Goal: Communication & Community: Answer question/provide support

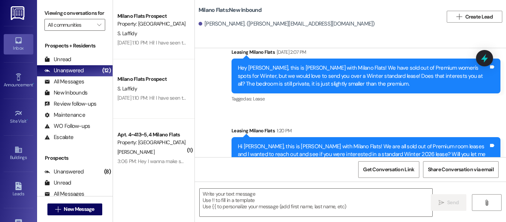
click at [75, 205] on span "New Message" at bounding box center [79, 209] width 30 height 8
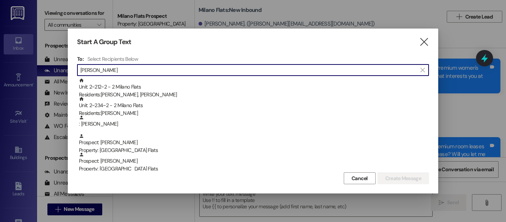
type input "ana"
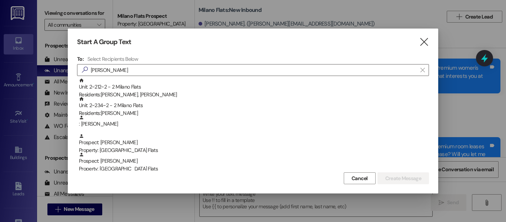
click at [427, 46] on icon "" at bounding box center [424, 42] width 10 height 8
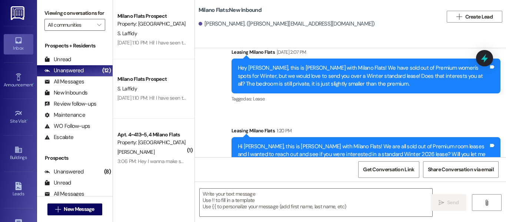
click at [60, 212] on button " New Message" at bounding box center [74, 210] width 55 height 12
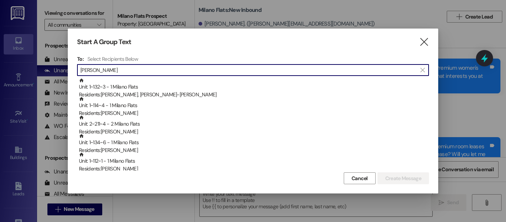
type input "anna"
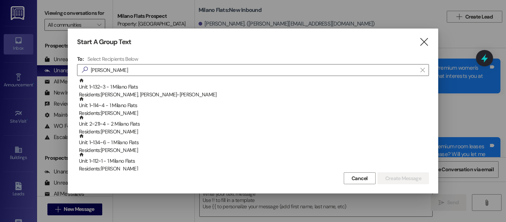
click at [243, 91] on div "Residents: Annaka McClelland, Chen-Hsi Wu" at bounding box center [254, 95] width 350 height 8
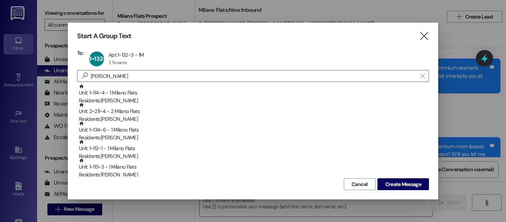
click at [393, 189] on button "Create Message" at bounding box center [404, 184] width 52 height 12
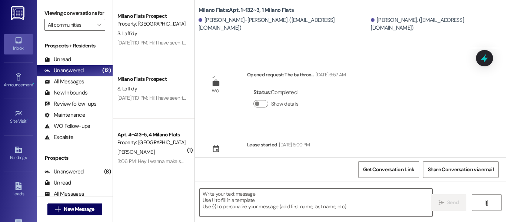
scroll to position [2, 0]
click at [83, 205] on span "New Message" at bounding box center [79, 209] width 30 height 8
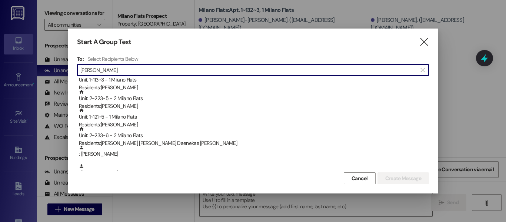
scroll to position [111, 0]
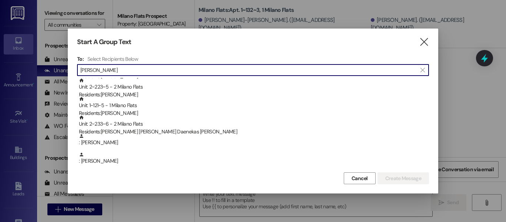
type input "anna"
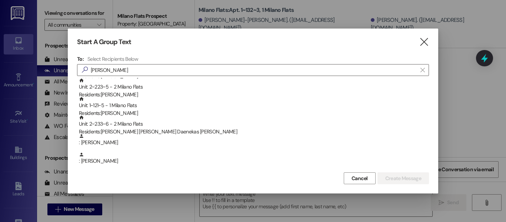
click at [180, 130] on div "Residents: Anna Beatriz Daenekas De Moraes" at bounding box center [254, 132] width 350 height 8
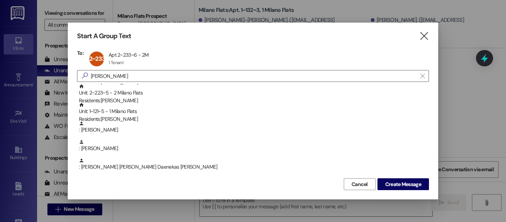
click at [414, 180] on button "Create Message" at bounding box center [404, 184] width 52 height 12
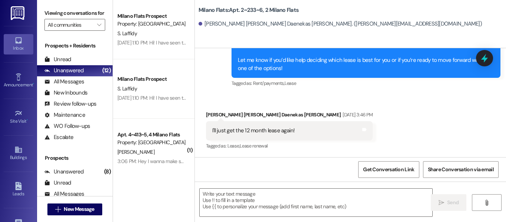
scroll to position [2, 0]
click at [70, 209] on span "New Message" at bounding box center [79, 209] width 30 height 8
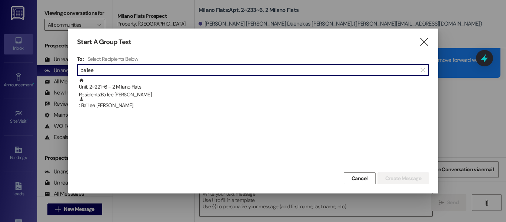
type input "bailee"
click at [192, 85] on div "Unit: 2~221~6 - 2 Milano Flats Residents: Bailee Stubbs" at bounding box center [254, 88] width 350 height 21
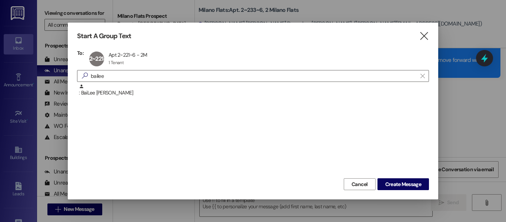
click at [403, 186] on span "Create Message" at bounding box center [404, 185] width 36 height 8
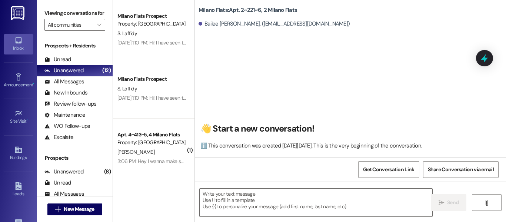
click at [312, 198] on textarea at bounding box center [316, 203] width 233 height 28
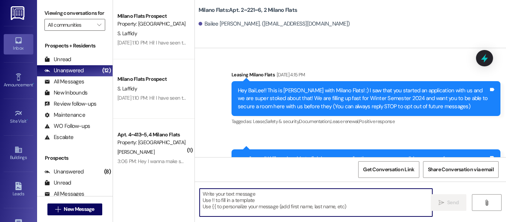
scroll to position [0, 0]
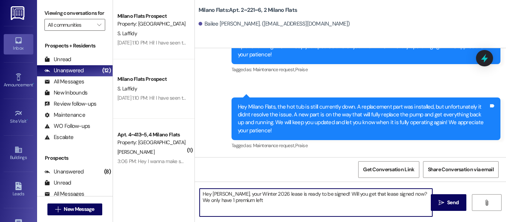
type textarea "Hey Bailee, your Winter 2026 lease is ready to be signed! Will you get that lea…"
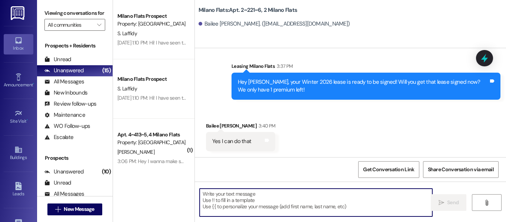
click at [73, 214] on button " New Message" at bounding box center [74, 210] width 55 height 12
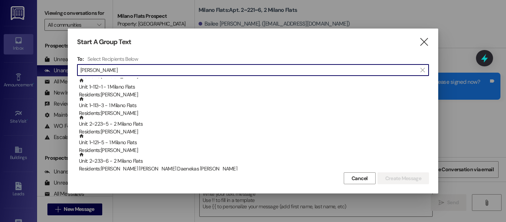
scroll to position [111, 0]
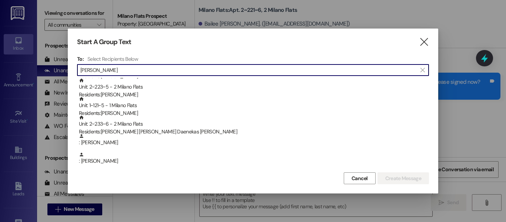
type input "anna"
click at [160, 132] on div "Residents: Anna Beatriz Daenekas De Moraes" at bounding box center [254, 132] width 350 height 8
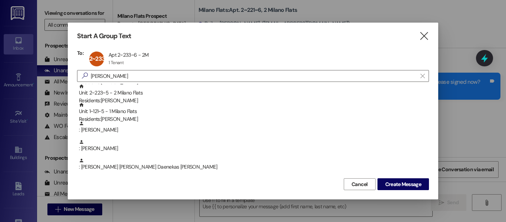
click at [404, 182] on span "Create Message" at bounding box center [404, 185] width 36 height 8
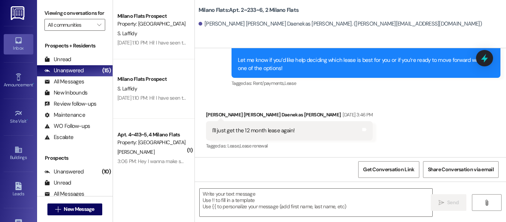
scroll to position [2, 0]
drag, startPoint x: 239, startPoint y: 205, endPoint x: 225, endPoint y: 198, distance: 16.1
click at [239, 205] on textarea at bounding box center [316, 203] width 233 height 28
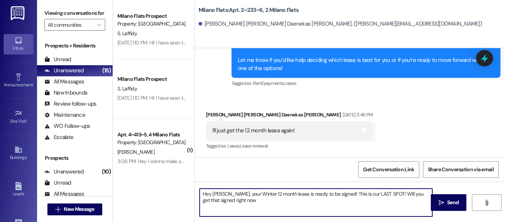
type textarea "Hey Anna, your Winter 12 month lease is ready to be signed! This is our LAST SP…"
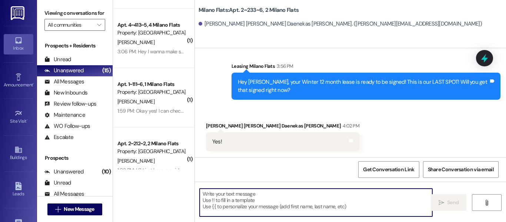
scroll to position [148, 0]
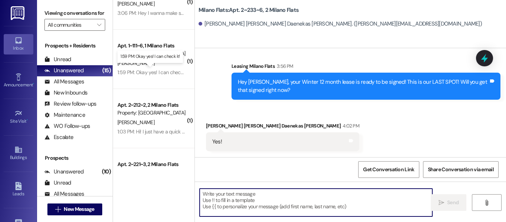
click at [176, 72] on div "1:59 PM: Okay yes! I can check it! 1:59 PM: Okay yes! I can check it!" at bounding box center [153, 72] width 70 height 7
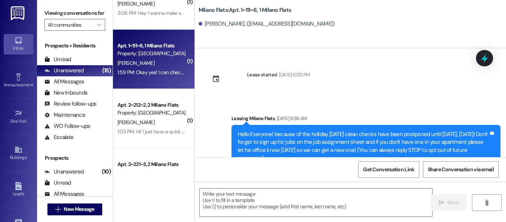
scroll to position [0, 0]
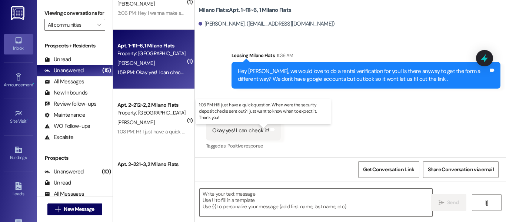
click at [164, 131] on div "1:03 PM: Hi! I just have a quick question. When were the security deposit check…" at bounding box center [267, 131] width 298 height 7
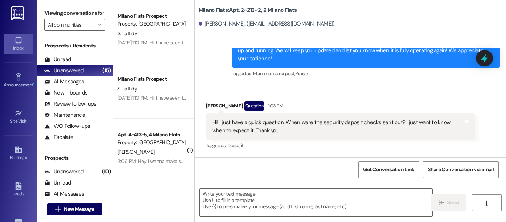
scroll to position [2, 0]
click at [163, 145] on div "Property: [GEOGRAPHIC_DATA] Flats" at bounding box center [152, 143] width 69 height 8
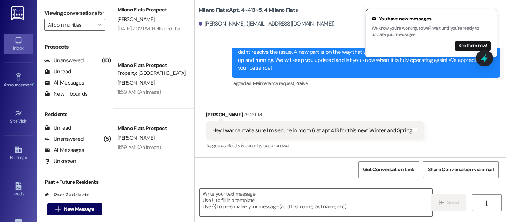
scroll to position [371, 0]
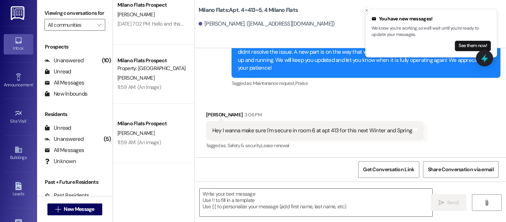
click at [82, 66] on div "Unanswered (10)" at bounding box center [75, 60] width 76 height 11
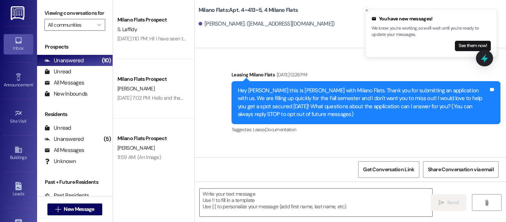
scroll to position [0, 0]
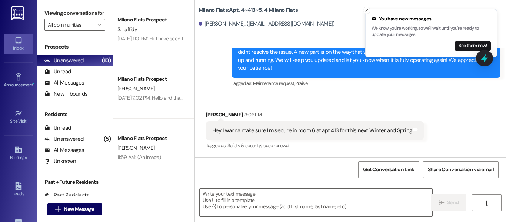
click at [165, 38] on div "[DATE] 1:10 PM: Hi! I have seen the lease, but my guardians are concerned about…" at bounding box center [383, 38] width 531 height 7
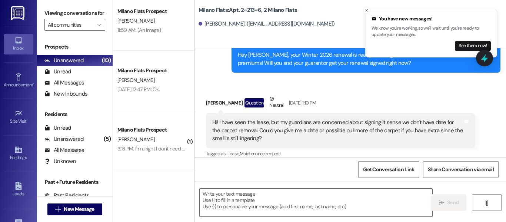
scroll to position [2, 0]
click at [159, 144] on div "3:13 PM: I'm alright I don't need a lease but thank you 3:13 PM: I'm alright I …" at bounding box center [152, 148] width 70 height 9
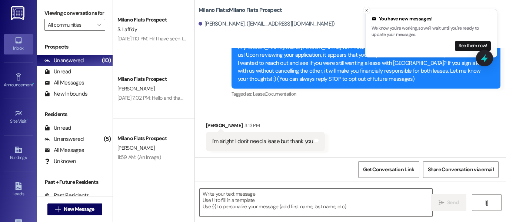
scroll to position [0, 0]
click at [4, 199] on link "Leads" at bounding box center [19, 190] width 30 height 20
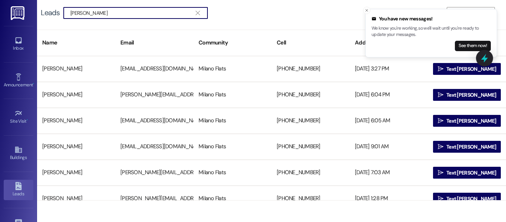
type input "shannon"
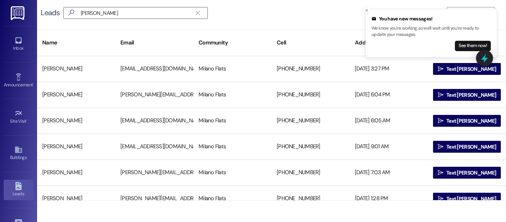
click at [441, 70] on button " Text Shannon" at bounding box center [467, 69] width 68 height 12
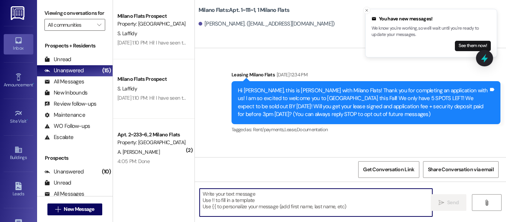
click at [232, 195] on textarea at bounding box center [316, 203] width 233 height 28
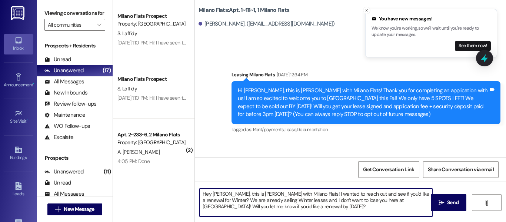
drag, startPoint x: 312, startPoint y: 200, endPoint x: 371, endPoint y: 202, distance: 58.2
click at [378, 202] on textarea "Hey Shannon, this is Liz with Milano Flats! I wanted to reach out and see if yo…" at bounding box center [316, 203] width 233 height 28
click at [323, 207] on textarea "Hey Shannon, this is Liz with Milano Flats! I wanted to reach out and see if yo…" at bounding box center [316, 203] width 233 height 28
click at [279, 203] on textarea "Hey Shannon, this is Liz with Milano Flats! I wanted to reach out and see if yo…" at bounding box center [316, 203] width 233 height 28
click at [284, 205] on textarea "Hey Shannon, this is Liz with Milano Flats! I wanted to reach out and see if yo…" at bounding box center [316, 203] width 233 height 28
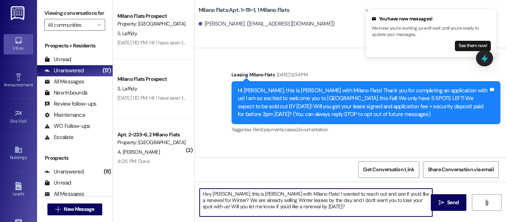
click at [301, 208] on textarea "Hey Shannon, this is Liz with Milano Flats! I wanted to reach out and see if yo…" at bounding box center [316, 203] width 233 height 28
drag, startPoint x: 232, startPoint y: 200, endPoint x: 216, endPoint y: 202, distance: 15.8
click at [216, 202] on textarea "Hey Shannon, this is Liz with Milano Flats! I wanted to reach out and see if yo…" at bounding box center [316, 203] width 233 height 28
click at [304, 206] on textarea "Hey Shannon, this is Liz with Milano Flats! I wanted to reach out and see if yo…" at bounding box center [316, 203] width 233 height 28
click at [287, 201] on textarea "Hey Shannon, this is Liz with Milano Flats! I wanted to reach out and see if yo…" at bounding box center [316, 203] width 233 height 28
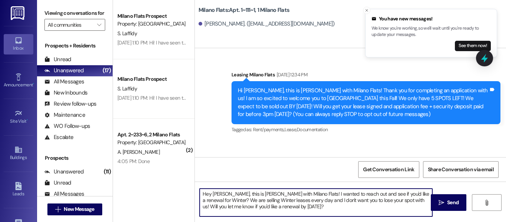
click at [286, 206] on textarea "Hey [PERSON_NAME], this is [PERSON_NAME] with Milano Flats! I wanted to reach o…" at bounding box center [316, 203] width 233 height 28
type textarea "Hey [PERSON_NAME], this is [PERSON_NAME] with Milano Flats! I wanted to reach o…"
click at [431, 205] on button " Send" at bounding box center [449, 202] width 36 height 17
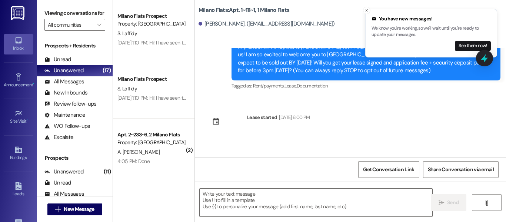
scroll to position [95, 0]
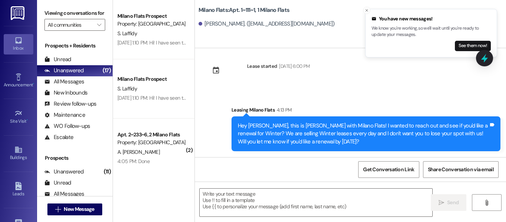
click at [92, 210] on span "New Message" at bounding box center [79, 209] width 30 height 8
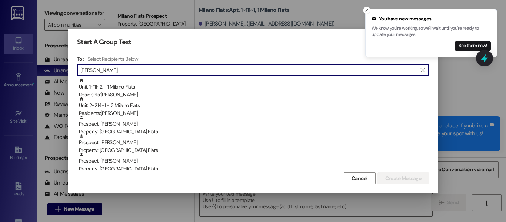
type input "jennif"
click at [173, 88] on div "Unit: 1~111~2 - 1 Milano Flats Residents: Jennifer Castaneda" at bounding box center [254, 88] width 350 height 21
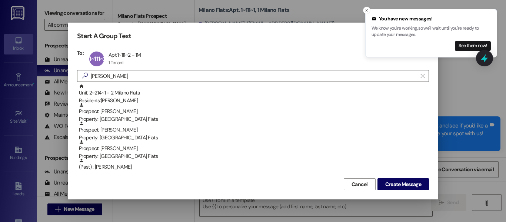
click at [408, 179] on button "Create Message" at bounding box center [404, 184] width 52 height 12
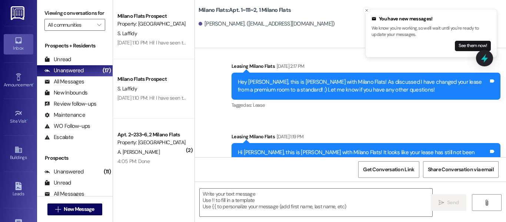
scroll to position [10735, 0]
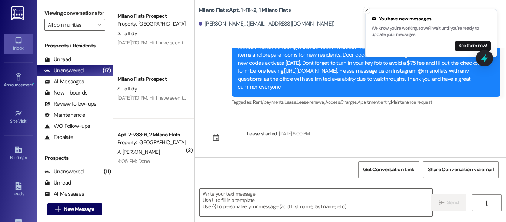
click at [236, 196] on textarea at bounding box center [316, 203] width 233 height 28
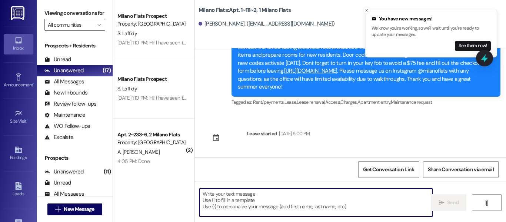
paste textarea "Hey [PERSON_NAME], this is [PERSON_NAME] with Milano Flats! I wanted to reach o…"
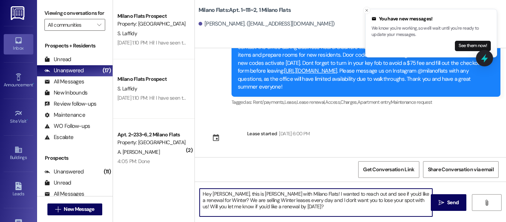
click at [230, 194] on textarea "Hey [PERSON_NAME], this is [PERSON_NAME] with Milano Flats! I wanted to reach o…" at bounding box center [316, 203] width 233 height 28
type textarea "Hey [PERSON_NAME], this is [PERSON_NAME] with Milano Flats! I wanted to reach o…"
click at [452, 200] on span "Send" at bounding box center [452, 203] width 11 height 8
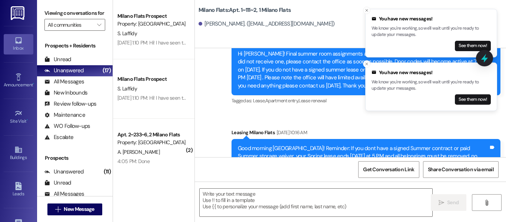
scroll to position [10802, 0]
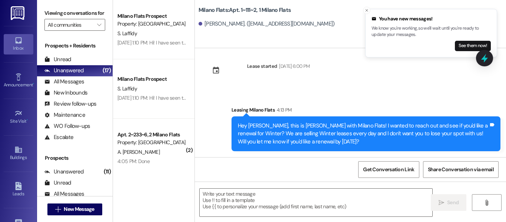
click at [86, 211] on span "New Message" at bounding box center [79, 209] width 30 height 8
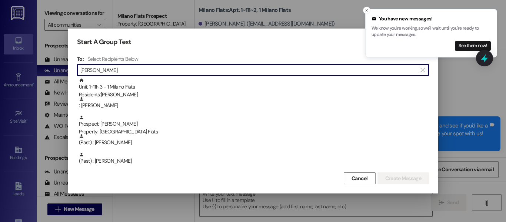
type input "morris"
click at [174, 82] on div "Unit: 1~111~3 - 1 Milano Flats Residents: Abigail Morris" at bounding box center [254, 88] width 350 height 21
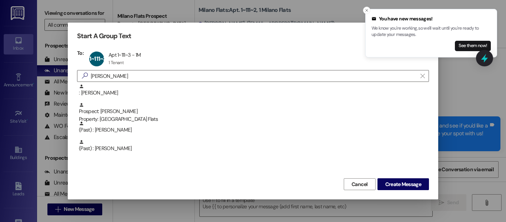
click at [386, 186] on span "Create Message" at bounding box center [404, 185] width 36 height 8
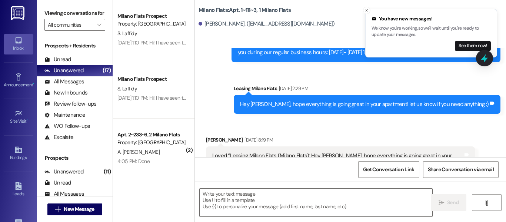
scroll to position [1774, 0]
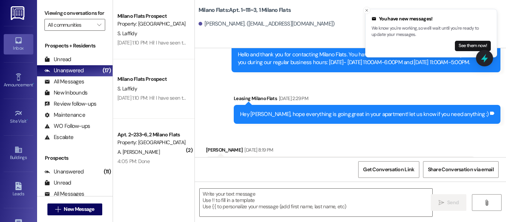
click at [282, 201] on textarea at bounding box center [316, 203] width 233 height 28
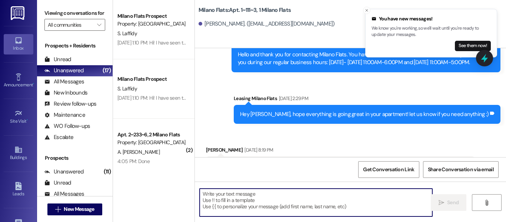
paste textarea "Hey [PERSON_NAME], this is [PERSON_NAME] with Milano Flats! I wanted to reach o…"
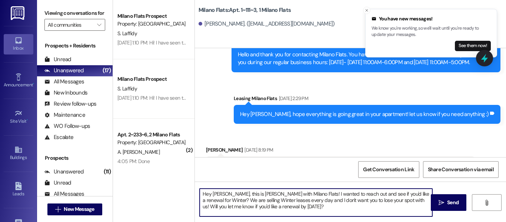
click at [229, 194] on textarea "Hey [PERSON_NAME], this is [PERSON_NAME] with Milano Flats! I wanted to reach o…" at bounding box center [316, 203] width 233 height 28
type textarea "Hey [PERSON_NAME], this is [PERSON_NAME] with Milano Flats! I wanted to reach o…"
click at [433, 205] on button " Send" at bounding box center [449, 202] width 36 height 17
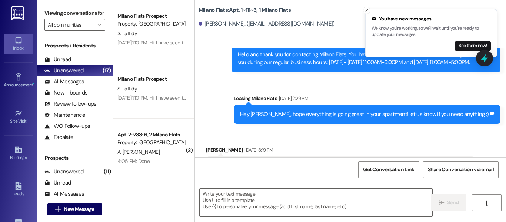
click at [94, 214] on button " New Message" at bounding box center [74, 210] width 55 height 12
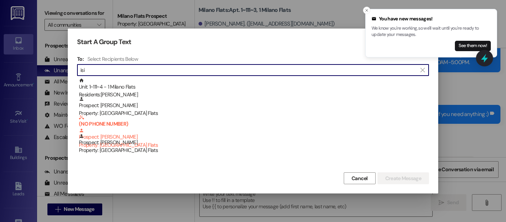
type input "isi"
click at [168, 92] on div "Residents: Isis Young" at bounding box center [254, 95] width 350 height 8
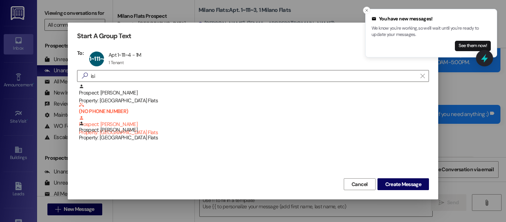
click at [406, 189] on button "Create Message" at bounding box center [404, 184] width 52 height 12
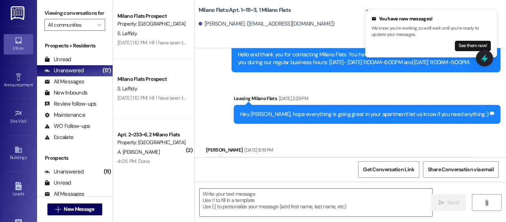
scroll to position [962, 0]
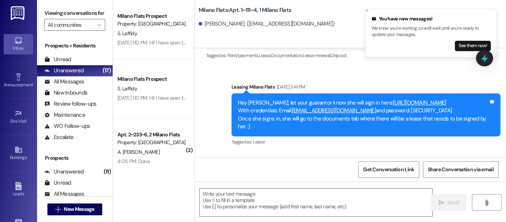
click at [271, 200] on textarea at bounding box center [316, 203] width 233 height 28
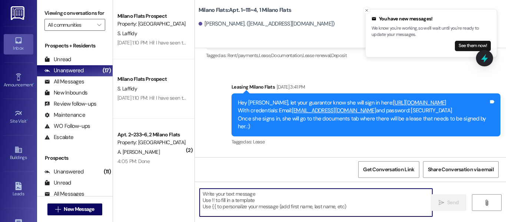
paste textarea "Hey [PERSON_NAME], this is [PERSON_NAME] with Milano Flats! I wanted to reach o…"
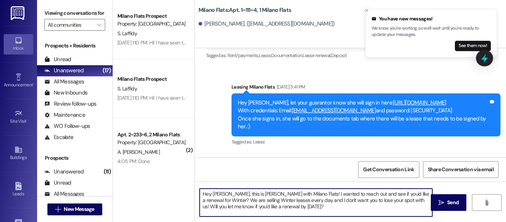
click at [225, 196] on textarea "Hey [PERSON_NAME], this is [PERSON_NAME] with Milano Flats! I wanted to reach o…" at bounding box center [316, 203] width 233 height 28
type textarea "Hey [PERSON_NAME], this is [PERSON_NAME] with Milano Flats! I wanted to reach o…"
click at [448, 204] on span "Send" at bounding box center [452, 203] width 11 height 8
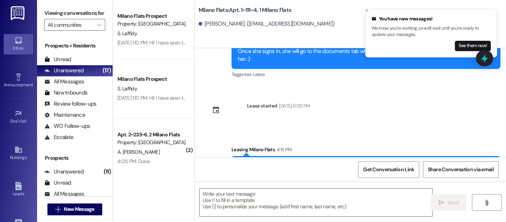
scroll to position [2, 0]
click at [84, 205] on span "New Message" at bounding box center [79, 209] width 30 height 8
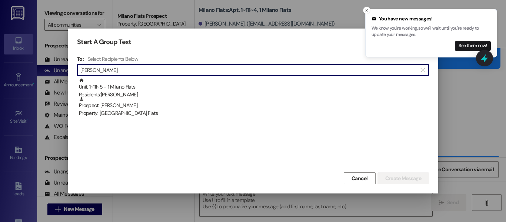
type input "fiona"
click at [178, 86] on div "Unit: 1~111~5 - 1 Milano Flats Residents: Fiona Barnett" at bounding box center [254, 88] width 350 height 21
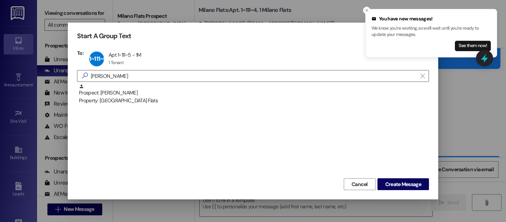
click at [414, 189] on button "Create Message" at bounding box center [404, 184] width 52 height 12
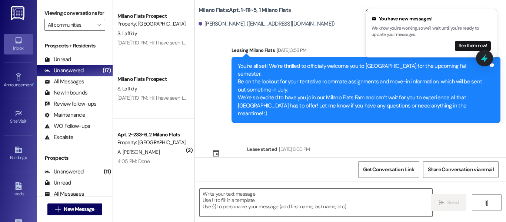
click at [223, 210] on textarea at bounding box center [316, 203] width 233 height 28
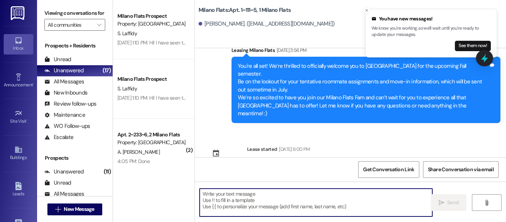
type textarea "v"
paste textarea "Hey [PERSON_NAME], this is [PERSON_NAME] with Milano Flats! I wanted to reach o…"
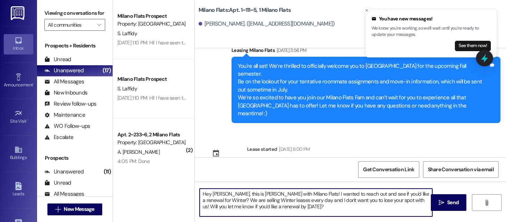
click at [225, 192] on textarea "Hey [PERSON_NAME], this is [PERSON_NAME] with Milano Flats! I wanted to reach o…" at bounding box center [316, 203] width 233 height 28
type textarea "Hey Fiona, this is Liz with Milano Flats! I wanted to reach out and see if you'…"
click at [442, 201] on span " Send" at bounding box center [448, 203] width 23 height 8
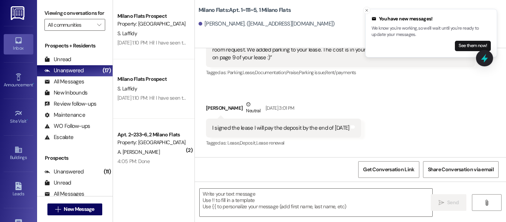
scroll to position [454, 0]
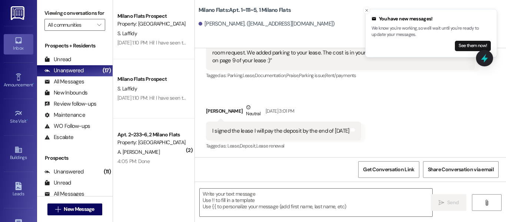
click at [65, 210] on span "New Message" at bounding box center [79, 209] width 30 height 8
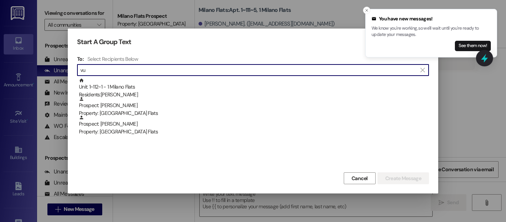
type input "vu"
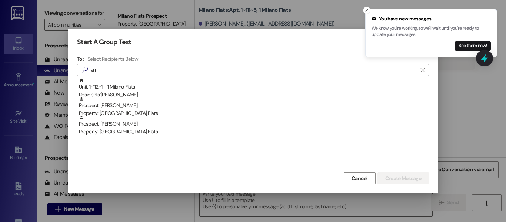
click at [129, 87] on div "Unit: 1~112~1 - 1 Milano Flats Residents: Shanna Vue" at bounding box center [254, 88] width 350 height 21
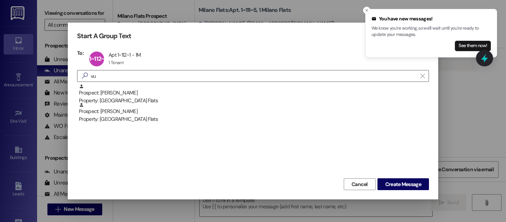
click at [408, 183] on span "Create Message" at bounding box center [404, 185] width 36 height 8
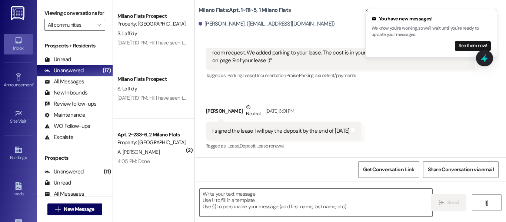
scroll to position [158, 0]
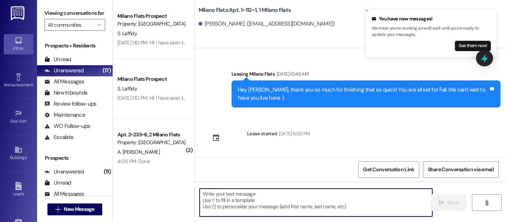
click at [248, 192] on textarea at bounding box center [316, 203] width 233 height 28
paste textarea "Hey [PERSON_NAME], this is [PERSON_NAME] with Milano Flats! I wanted to reach o…"
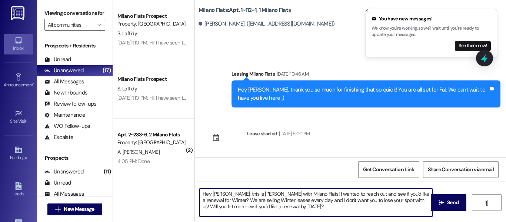
click at [228, 194] on textarea "Hey [PERSON_NAME], this is [PERSON_NAME] with Milano Flats! I wanted to reach o…" at bounding box center [316, 203] width 233 height 28
type textarea "Hey [PERSON_NAME], this is [PERSON_NAME] with Milano Flats! I wanted to reach o…"
click at [438, 195] on button " Send" at bounding box center [449, 202] width 36 height 17
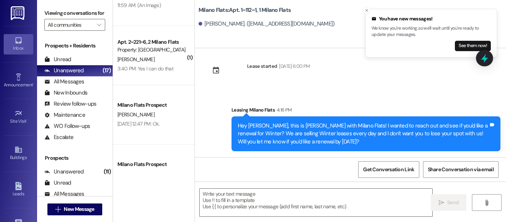
scroll to position [602, 0]
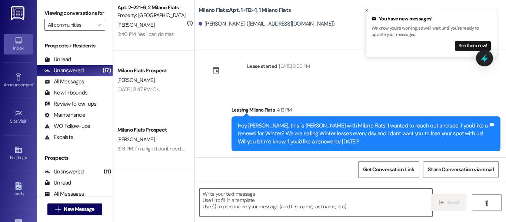
click at [84, 214] on button " New Message" at bounding box center [74, 210] width 55 height 12
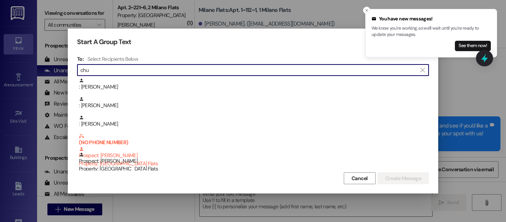
type input "chu"
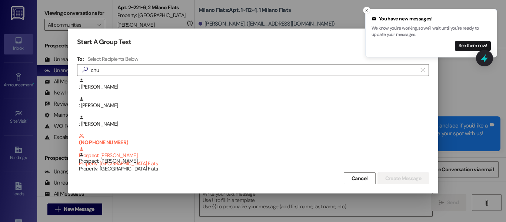
click at [126, 100] on div ": [PERSON_NAME]" at bounding box center [254, 102] width 350 height 13
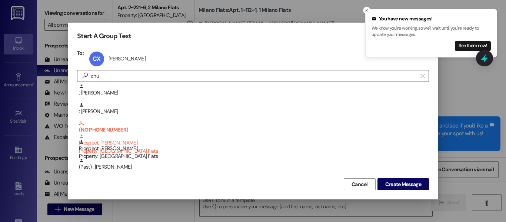
click at [407, 183] on span "Create Message" at bounding box center [404, 185] width 36 height 8
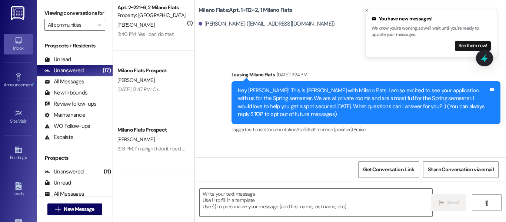
scroll to position [19122, 0]
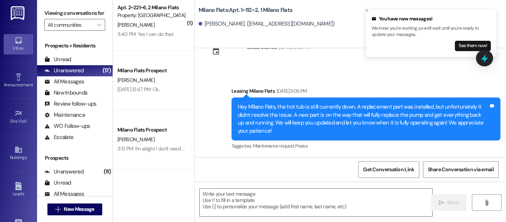
click at [235, 199] on textarea at bounding box center [316, 203] width 233 height 28
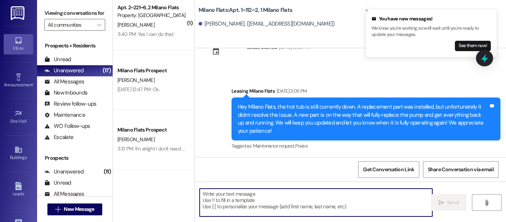
type textarea "v"
paste textarea "Hey [PERSON_NAME], this is [PERSON_NAME] with Milano Flats! I wanted to reach o…"
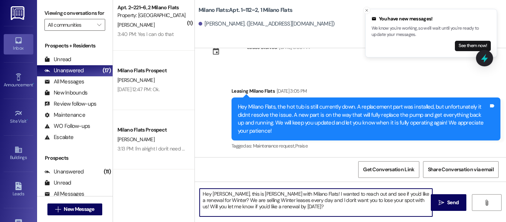
click at [225, 194] on textarea "Hey [PERSON_NAME], this is [PERSON_NAME] with Milano Flats! I wanted to reach o…" at bounding box center [316, 203] width 233 height 28
type textarea "Hey Chu, this is Liz with Milano Flats! I wanted to reach out and see if you'd …"
click at [453, 209] on button " Send" at bounding box center [449, 202] width 36 height 17
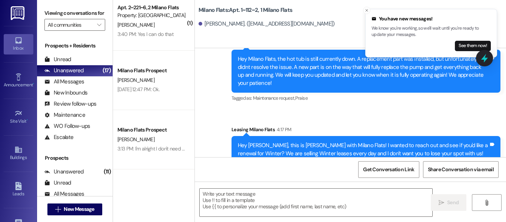
scroll to position [19189, 0]
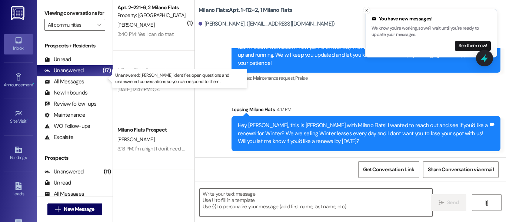
click at [60, 76] on div "Unanswered (17)" at bounding box center [75, 70] width 76 height 11
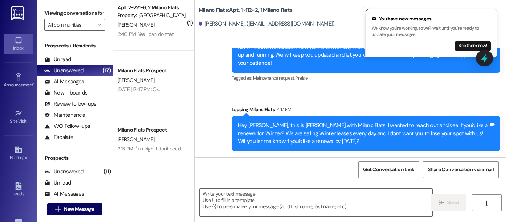
click at [60, 86] on div "All Messages" at bounding box center [64, 82] width 40 height 8
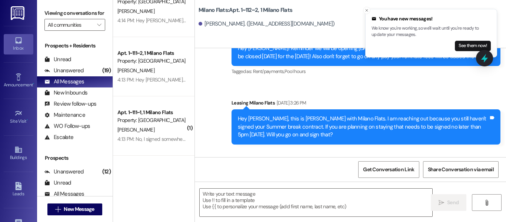
scroll to position [17460, 0]
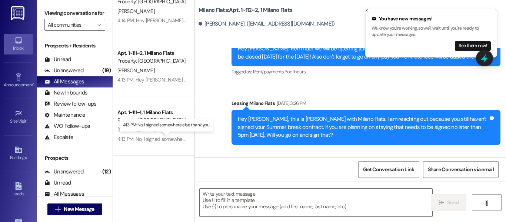
click at [150, 138] on div "4:13 PM: No, I signed somewhere else thank you! 4:13 PM: No, I signed somewhere…" at bounding box center [169, 139] width 103 height 7
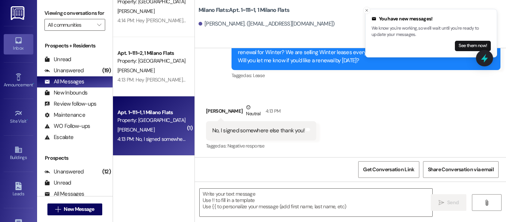
scroll to position [2, 0]
click at [279, 195] on textarea at bounding box center [316, 203] width 233 height 28
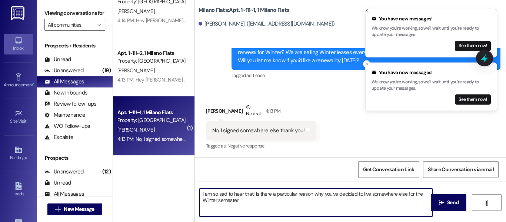
type textarea "I am so sad to hear that! Is there a particular reason why you've decided to li…"
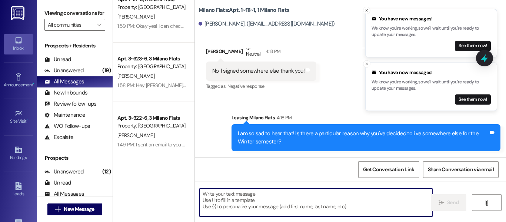
scroll to position [667, 0]
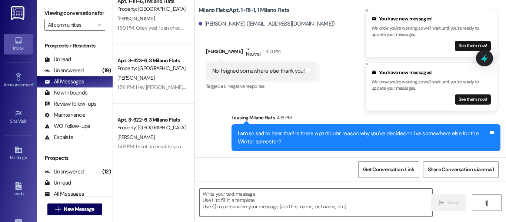
click at [82, 75] on div "Unanswered" at bounding box center [63, 71] width 39 height 8
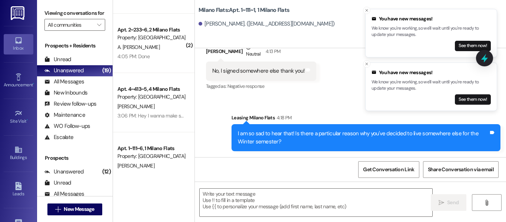
scroll to position [0, 0]
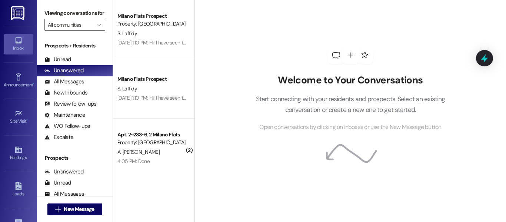
click at [69, 86] on div "All Messages" at bounding box center [64, 82] width 40 height 8
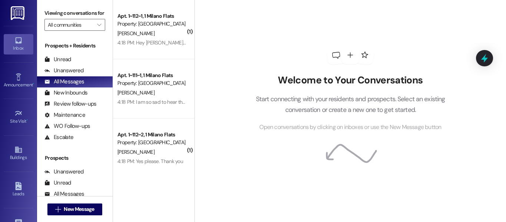
click at [153, 97] on div "4:18 PM: I am so sad to hear that! Is there a particular reason why you've deci…" at bounding box center [152, 101] width 70 height 9
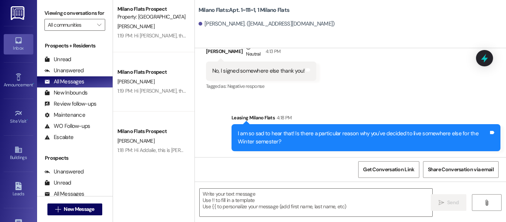
scroll to position [1075, 0]
click at [80, 75] on div "Unanswered" at bounding box center [63, 71] width 39 height 8
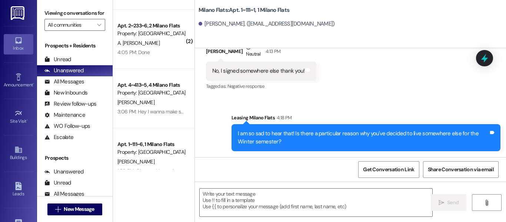
scroll to position [0, 0]
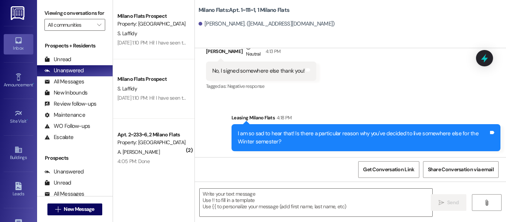
click at [156, 38] on div "[DATE] 1:10 PM: Hi! I have seen the lease, but my guardians are concerned about…" at bounding box center [152, 42] width 70 height 9
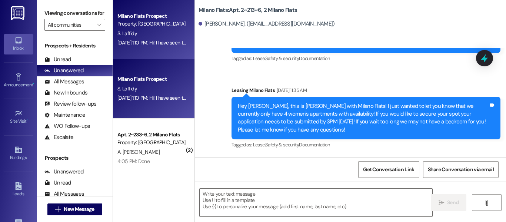
scroll to position [9373, 0]
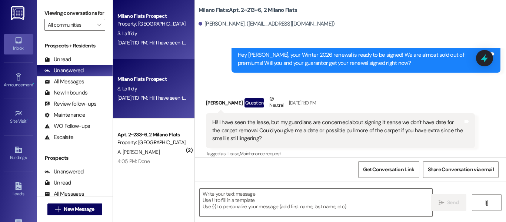
click at [239, 199] on textarea at bounding box center [316, 203] width 233 height 28
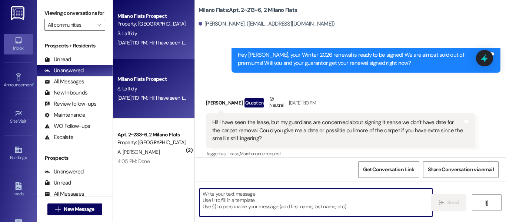
type textarea "h"
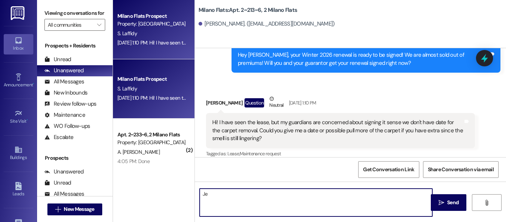
type textarea "J"
click at [237, 195] on textarea "Hey [PERSON_NAME], we a" at bounding box center [316, 203] width 233 height 28
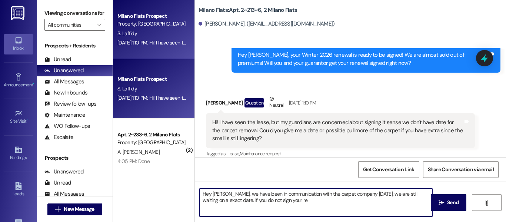
type textarea "Hey [PERSON_NAME], we have been in communication with the carpet company [DATE]…"
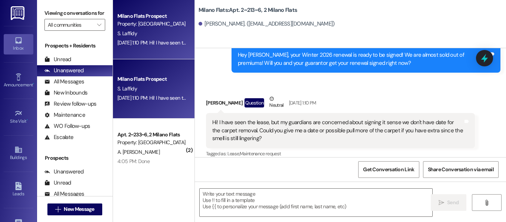
click at [281, 113] on div "Hi! I have seen the lease, but my guardians are concerned about signing it sens…" at bounding box center [340, 130] width 269 height 35
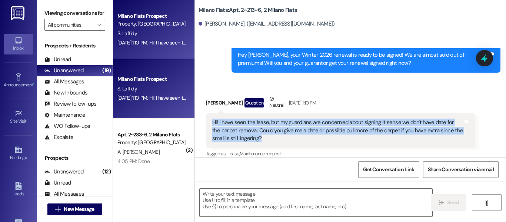
drag, startPoint x: 268, startPoint y: 133, endPoint x: 196, endPoint y: 107, distance: 77.1
click at [196, 107] on div "Received via SMS [PERSON_NAME] Question Neutral [DATE] 1:10 PM Hi! I have seen …" at bounding box center [350, 121] width 311 height 86
copy div "Hi! I have seen the lease, but my guardians are concerned about signing it sens…"
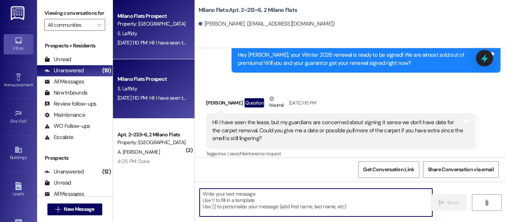
click at [261, 196] on textarea at bounding box center [316, 203] width 233 height 28
paste textarea "Hi [PERSON_NAME], thanks for getting back to me! We’ve been in communication wi…"
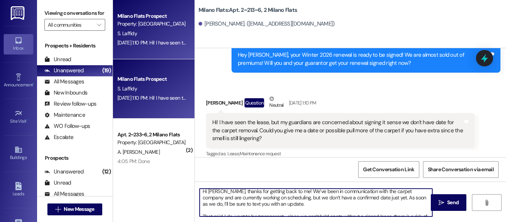
scroll to position [0, 0]
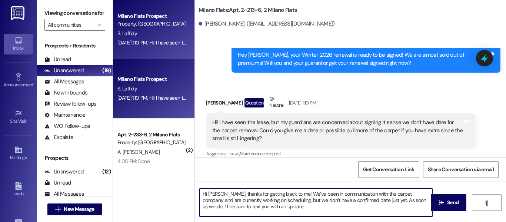
click at [225, 192] on textarea "Hi [PERSON_NAME], thanks for getting back to me! We’ve been in communication wi…" at bounding box center [316, 203] width 233 height 28
drag, startPoint x: 289, startPoint y: 194, endPoint x: 226, endPoint y: 196, distance: 62.3
click at [226, 196] on textarea "Hi [PERSON_NAME], thanks for getting back to me! We’ve been in communication wi…" at bounding box center [316, 203] width 233 height 28
click at [279, 206] on textarea "Hi [PERSON_NAME], we’ve been in communication with the carpet company and are c…" at bounding box center [316, 203] width 233 height 28
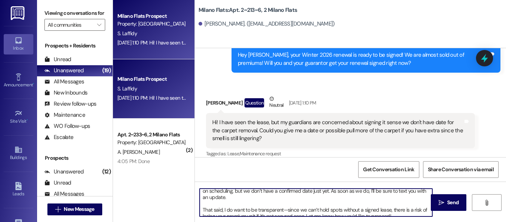
scroll to position [14, 0]
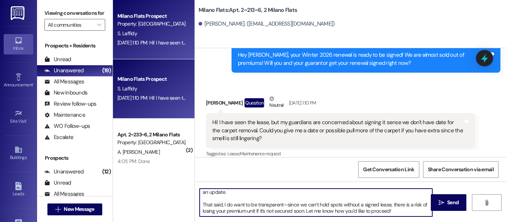
click at [200, 198] on textarea "Hi [PERSON_NAME], we’ve been in communication with the carpet company and are c…" at bounding box center [316, 203] width 233 height 28
click at [202, 206] on textarea "Hi [PERSON_NAME], we’ve been in communication with the carpet company and are c…" at bounding box center [316, 203] width 233 height 28
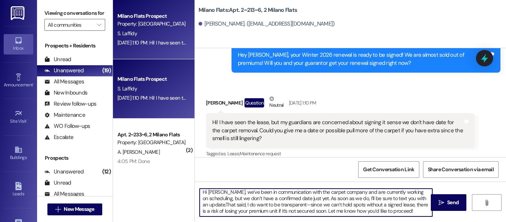
scroll to position [2, 0]
click at [303, 205] on textarea "Hi [PERSON_NAME], we’ve been in communication with the carpet company and are c…" at bounding box center [316, 203] width 233 height 28
click at [337, 214] on textarea "Hi [PERSON_NAME], we’ve been in communication with the carpet company and are c…" at bounding box center [316, 203] width 233 height 28
click at [416, 211] on textarea "Hi [PERSON_NAME], we’ve been in communication with the carpet company and are c…" at bounding box center [316, 203] width 233 height 28
type textarea "Hi [PERSON_NAME], we’ve been in communication with the carpet company and are c…"
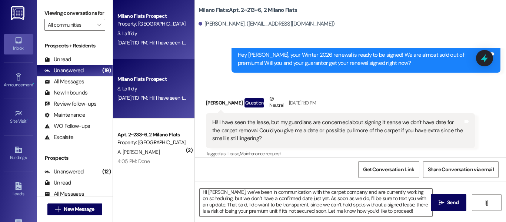
click at [447, 201] on span "Send" at bounding box center [452, 203] width 11 height 8
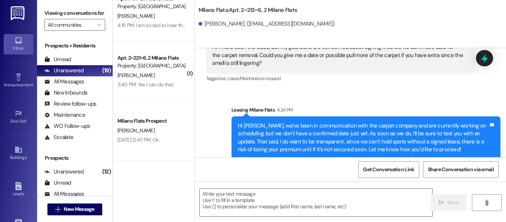
scroll to position [513, 0]
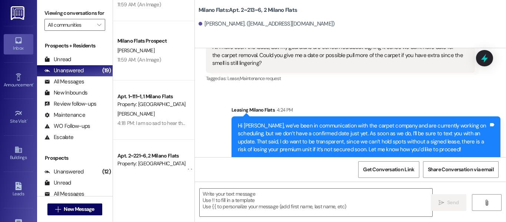
click at [68, 86] on div "All Messages" at bounding box center [64, 82] width 40 height 8
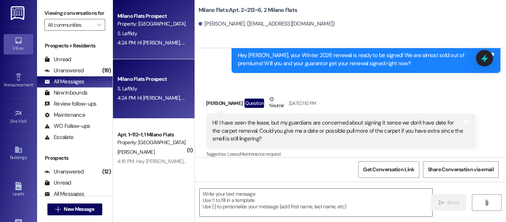
scroll to position [0, 0]
click at [154, 150] on div "[PERSON_NAME]" at bounding box center [152, 152] width 70 height 9
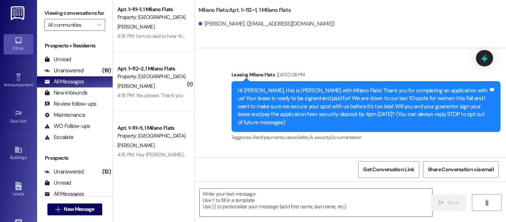
scroll to position [37, 0]
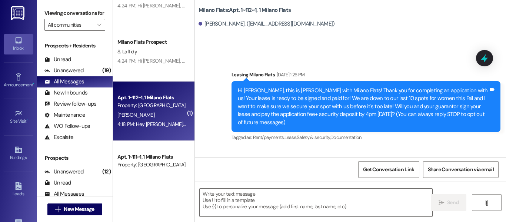
click at [91, 208] on span "New Message" at bounding box center [79, 209] width 30 height 8
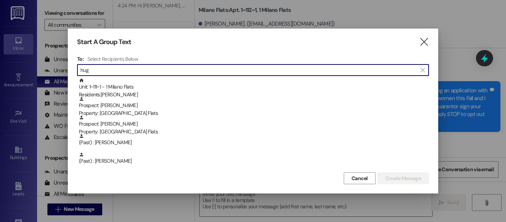
type input "hug"
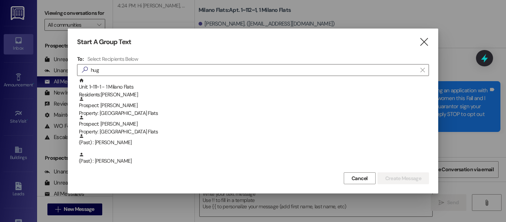
click at [172, 90] on div "Unit: 1~111~1 - 1 Milano Flats Residents: [PERSON_NAME]" at bounding box center [254, 88] width 350 height 21
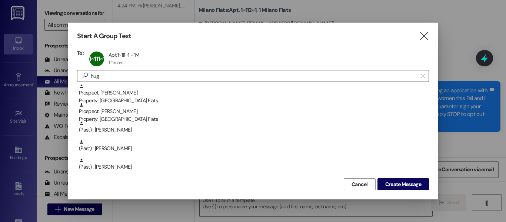
click at [419, 188] on span "Create Message" at bounding box center [404, 185] width 36 height 8
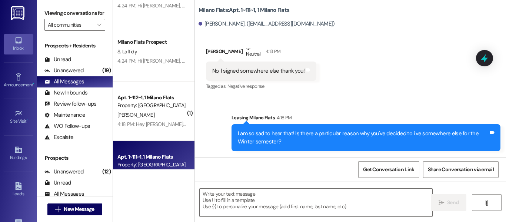
scroll to position [2, 0]
click at [263, 199] on textarea at bounding box center [316, 203] width 233 height 28
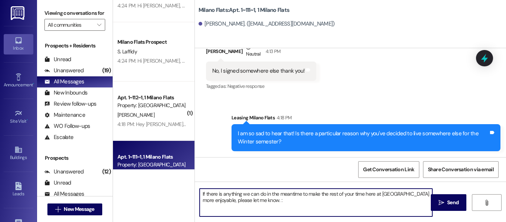
type textarea "If there is anything we can do in the meantime to make the rest of your time he…"
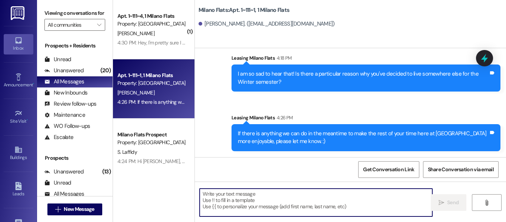
scroll to position [0, 0]
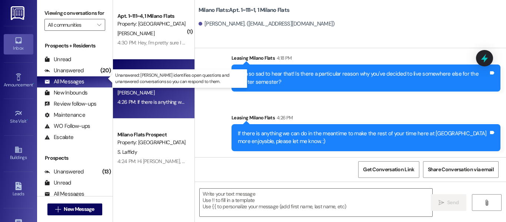
click at [82, 75] on div "Unanswered" at bounding box center [63, 71] width 39 height 8
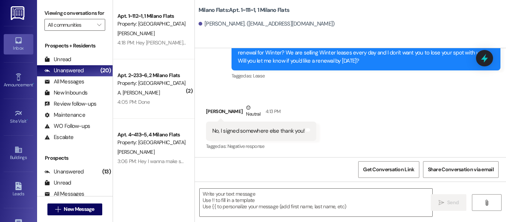
click at [76, 86] on div "All Messages" at bounding box center [64, 82] width 40 height 8
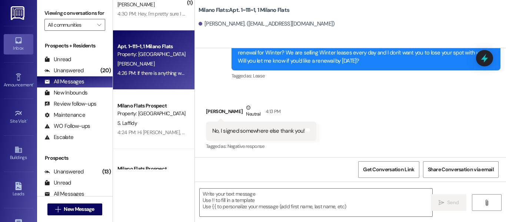
scroll to position [74, 0]
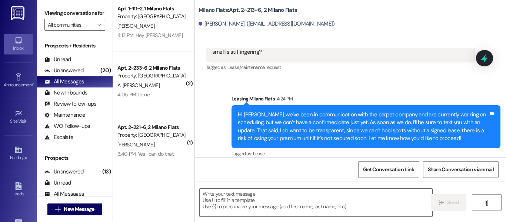
scroll to position [519, 0]
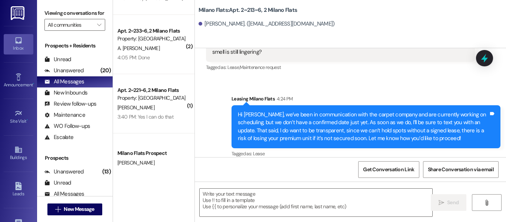
click at [81, 212] on span "New Message" at bounding box center [79, 209] width 30 height 8
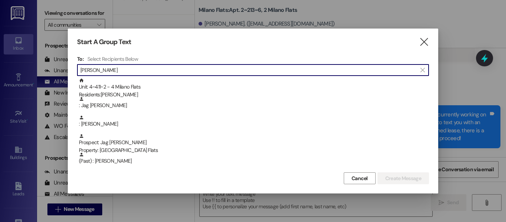
type input "[PERSON_NAME]"
click at [130, 122] on div ": [PERSON_NAME]" at bounding box center [254, 121] width 350 height 13
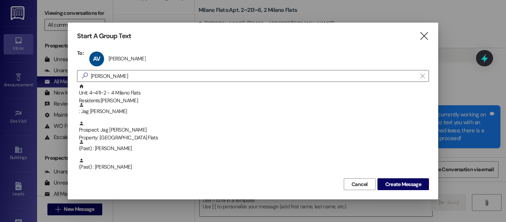
click at [398, 185] on span "Create Message" at bounding box center [404, 185] width 36 height 8
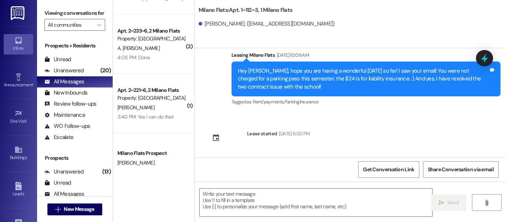
scroll to position [1257, 0]
click at [257, 195] on textarea at bounding box center [316, 203] width 233 height 28
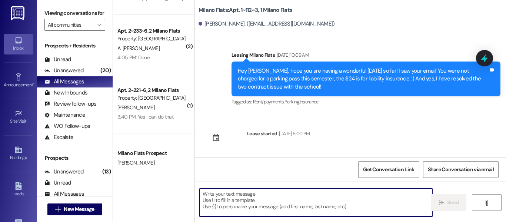
paste textarea "har25074"
type textarea "har25074"
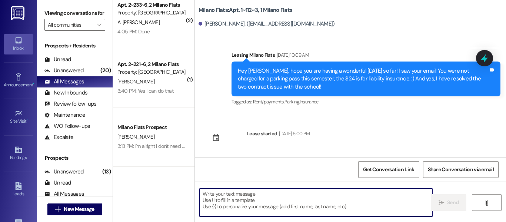
scroll to position [482, 0]
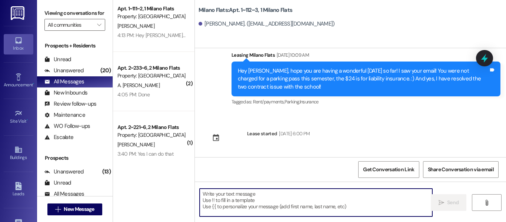
click at [164, 46] on div "Apt. 1~111~2, 1 Milano Flats Property: [GEOGRAPHIC_DATA] Flats [PERSON_NAME] 4:…" at bounding box center [154, 22] width 82 height 59
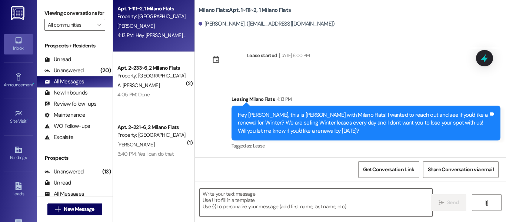
scroll to position [10813, 0]
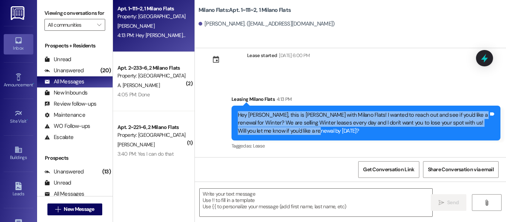
drag, startPoint x: 313, startPoint y: 128, endPoint x: 230, endPoint y: 108, distance: 85.1
click at [232, 108] on div "Hey [PERSON_NAME], this is [PERSON_NAME] with Milano Flats! I wanted to reach o…" at bounding box center [366, 123] width 269 height 35
copy div "Hey [PERSON_NAME], this is [PERSON_NAME] with Milano Flats! I wanted to reach o…"
click at [60, 205] on span " New Message" at bounding box center [75, 209] width 42 height 8
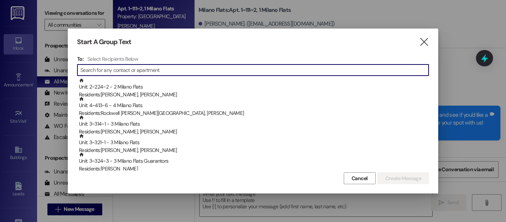
click at [424, 38] on icon "" at bounding box center [424, 42] width 10 height 8
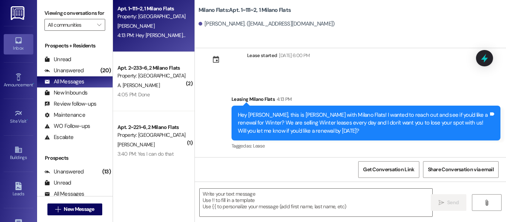
click at [23, 159] on div "Buildings" at bounding box center [18, 157] width 37 height 7
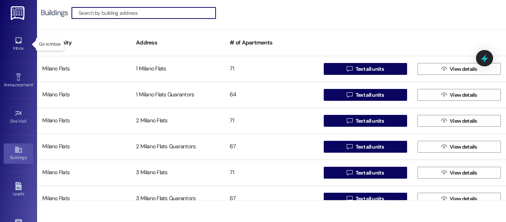
click at [31, 45] on div "Inbox" at bounding box center [18, 47] width 37 height 7
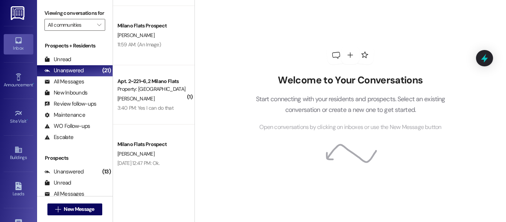
scroll to position [587, 0]
click at [85, 87] on div "All Messages (undefined)" at bounding box center [75, 81] width 76 height 11
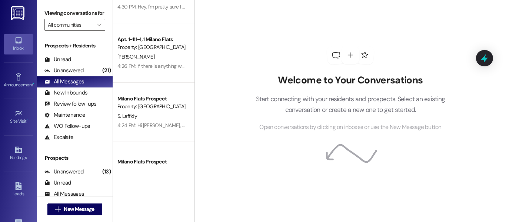
scroll to position [0, 0]
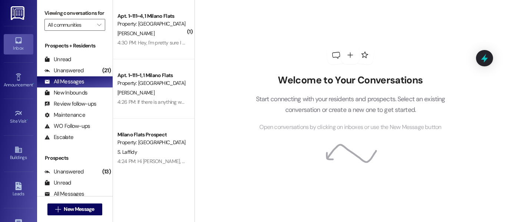
click at [154, 83] on div "Property: [GEOGRAPHIC_DATA] Flats" at bounding box center [152, 83] width 69 height 8
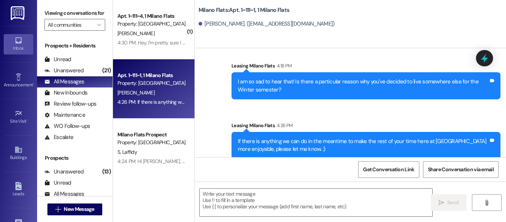
scroll to position [295, 0]
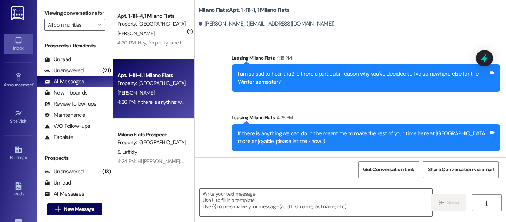
click at [169, 43] on div "4:30 PM: Hey, I'm pretty sure I had the 2 semester lease? On my bill I nd it sh…" at bounding box center [290, 42] width 345 height 7
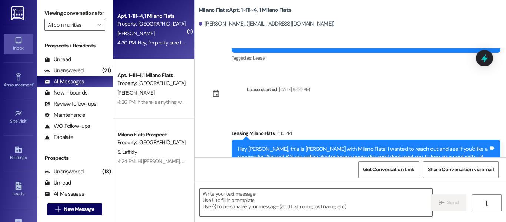
scroll to position [1045, 0]
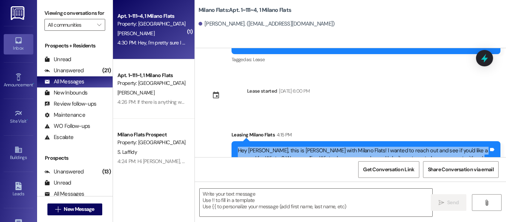
drag, startPoint x: 301, startPoint y: 130, endPoint x: 222, endPoint y: 113, distance: 80.3
click at [222, 114] on div "Sent via SMS Leasing [GEOGRAPHIC_DATA] Flats 4:15 PM Hey [PERSON_NAME], this is…" at bounding box center [350, 153] width 311 height 79
copy div "Hey [PERSON_NAME], this is [PERSON_NAME] with Milano Flats! I wanted to reach o…"
click at [50, 212] on button " New Message" at bounding box center [74, 210] width 55 height 12
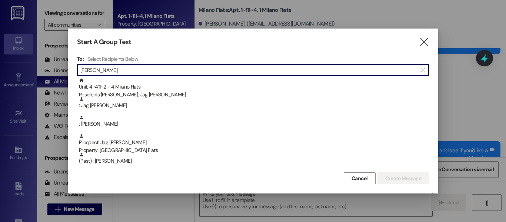
type input "[PERSON_NAME]"
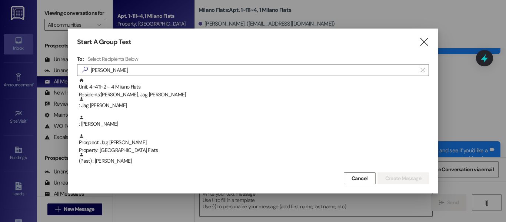
click at [103, 122] on div ": [PERSON_NAME]" at bounding box center [254, 121] width 350 height 13
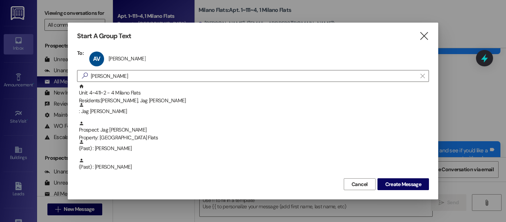
click at [406, 183] on span "Create Message" at bounding box center [404, 185] width 36 height 8
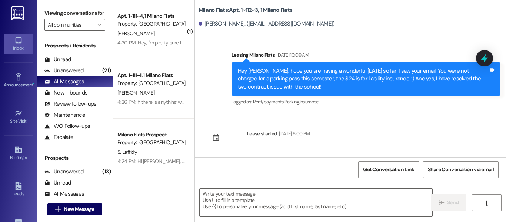
scroll to position [2, 0]
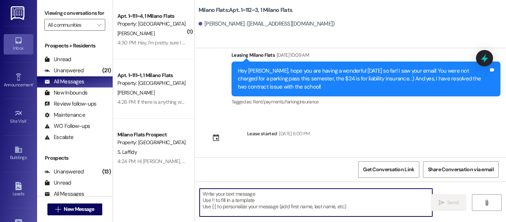
click at [245, 193] on textarea at bounding box center [316, 203] width 233 height 28
paste textarea "Hey [PERSON_NAME], this is [PERSON_NAME] with Milano Flats! I wanted to reach o…"
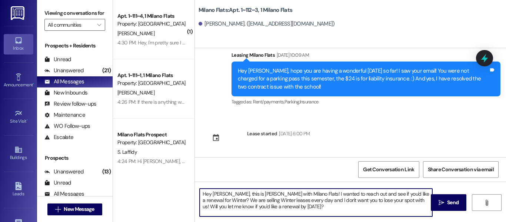
click at [218, 194] on textarea "Hey [PERSON_NAME], this is [PERSON_NAME] with Milano Flats! I wanted to reach o…" at bounding box center [316, 203] width 233 height 28
type textarea "Hey [PERSON_NAME], this is [PERSON_NAME] with Milano Flats! I wanted to reach o…"
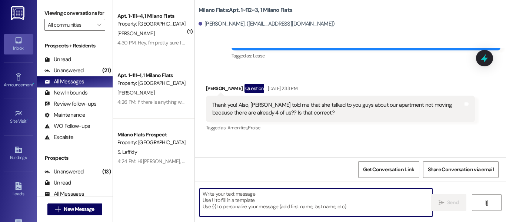
scroll to position [1023, 0]
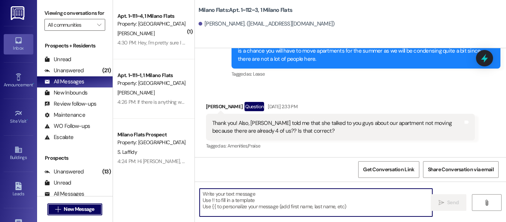
click at [86, 208] on span "New Message" at bounding box center [79, 209] width 30 height 8
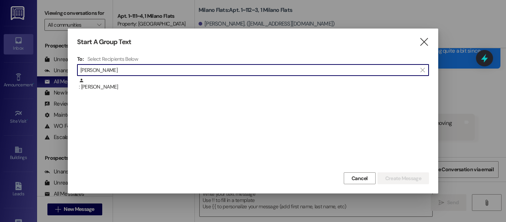
type input "[PERSON_NAME]"
click at [126, 93] on div ": [PERSON_NAME]" at bounding box center [253, 87] width 352 height 19
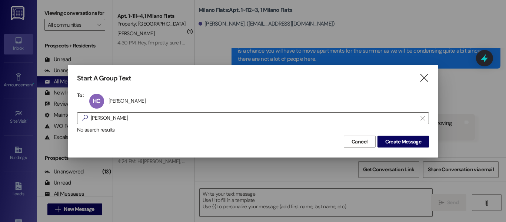
click at [424, 139] on button "Create Message" at bounding box center [404, 142] width 52 height 12
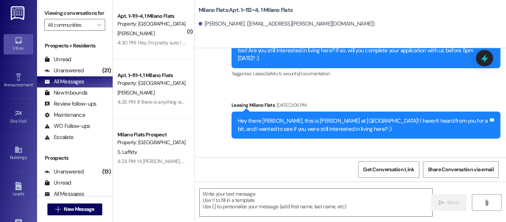
scroll to position [12159, 0]
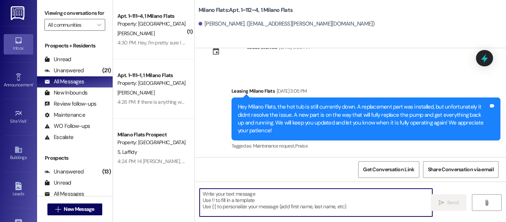
click at [245, 199] on textarea at bounding box center [316, 203] width 233 height 28
paste textarea "Hey [PERSON_NAME], this is [PERSON_NAME] with Milano Flats! I wanted to reach o…"
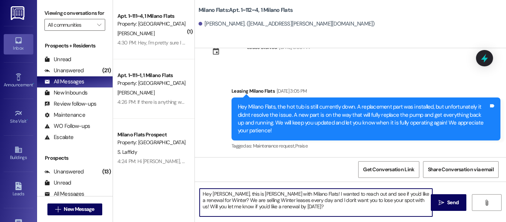
click at [225, 192] on textarea "Hey [PERSON_NAME], this is [PERSON_NAME] with Milano Flats! I wanted to reach o…" at bounding box center [316, 203] width 233 height 28
type textarea "Hey [PERSON_NAME], this is [PERSON_NAME] with Milano Flats! I wanted to reach o…"
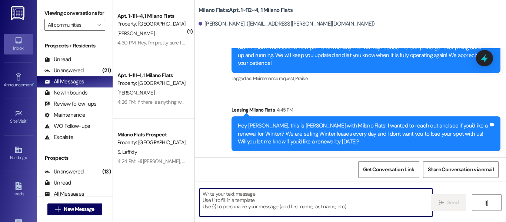
scroll to position [2, 0]
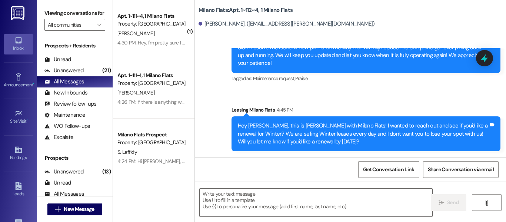
click at [58, 207] on icon "" at bounding box center [58, 209] width 6 height 6
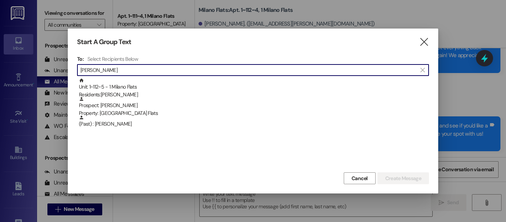
type input "[PERSON_NAME]"
click at [169, 92] on div "Residents: [PERSON_NAME]" at bounding box center [254, 95] width 350 height 8
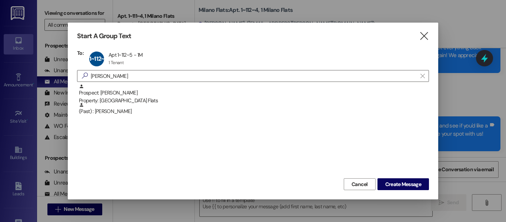
click at [403, 187] on span "Create Message" at bounding box center [404, 185] width 36 height 8
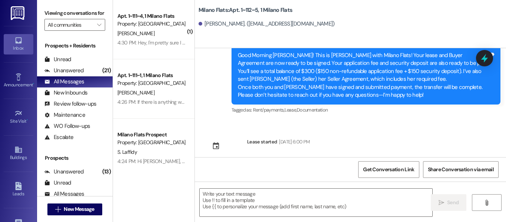
click at [255, 209] on textarea at bounding box center [316, 203] width 233 height 28
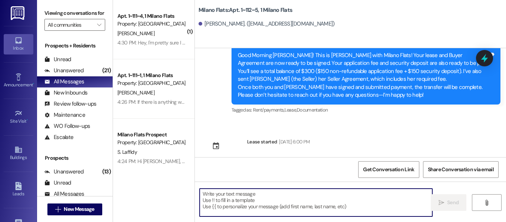
paste textarea "Hey [PERSON_NAME], this is [PERSON_NAME] with Milano Flats! I wanted to reach o…"
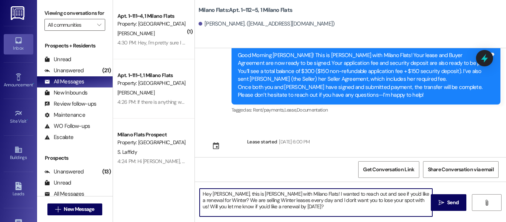
click at [227, 192] on textarea "Hey [PERSON_NAME], this is [PERSON_NAME] with Milano Flats! I wanted to reach o…" at bounding box center [316, 203] width 233 height 28
type textarea "Hey [PERSON_NAME], this is [PERSON_NAME] with Milano Flats! I wanted to reach o…"
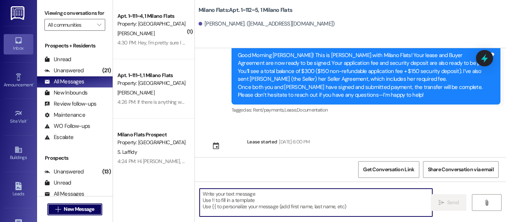
click at [85, 209] on span "New Message" at bounding box center [79, 209] width 30 height 8
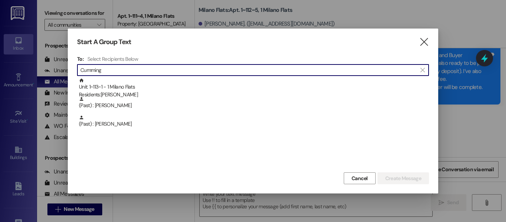
type input "Cumming"
click at [182, 80] on div "Unit: 1~113~1 - 1 Milano Flats Residents: [PERSON_NAME]" at bounding box center [254, 88] width 350 height 21
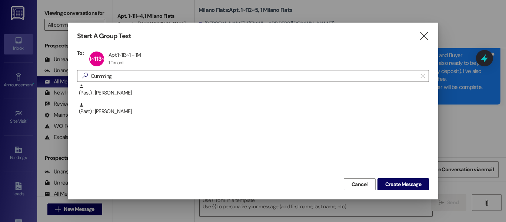
click at [390, 179] on button "Create Message" at bounding box center [404, 184] width 52 height 12
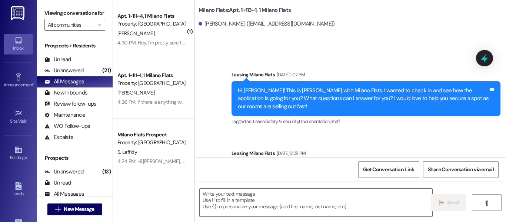
click at [245, 199] on textarea at bounding box center [316, 203] width 233 height 28
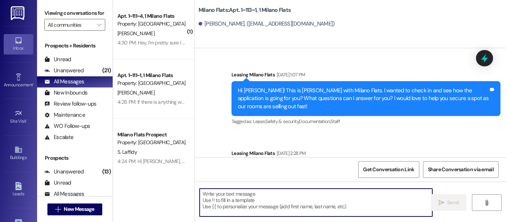
scroll to position [0, 0]
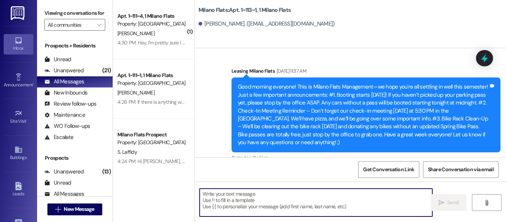
paste textarea "Hey [PERSON_NAME], this is [PERSON_NAME] with Milano Flats! I wanted to reach o…"
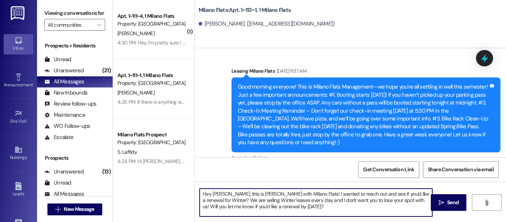
click at [229, 194] on textarea "Hey [PERSON_NAME], this is [PERSON_NAME] with Milano Flats! I wanted to reach o…" at bounding box center [316, 203] width 233 height 28
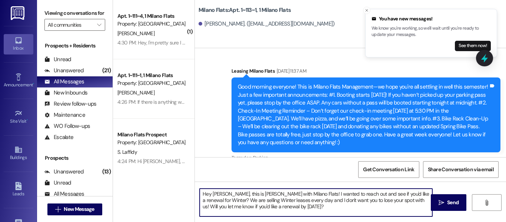
type textarea "Hey [PERSON_NAME], this is [PERSON_NAME] with Milano Flats! I wanted to reach o…"
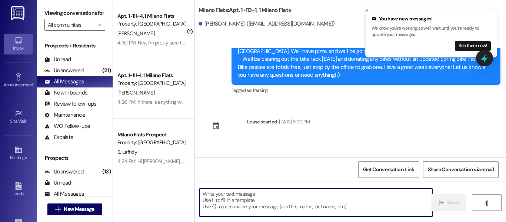
scroll to position [2, 0]
click at [75, 200] on div " New Message" at bounding box center [74, 209] width 55 height 19
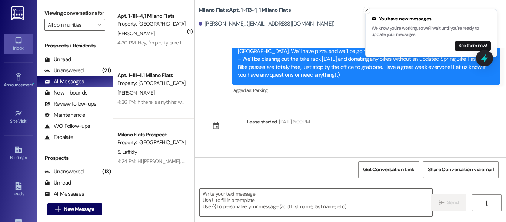
click at [75, 205] on span "New Message" at bounding box center [79, 209] width 30 height 8
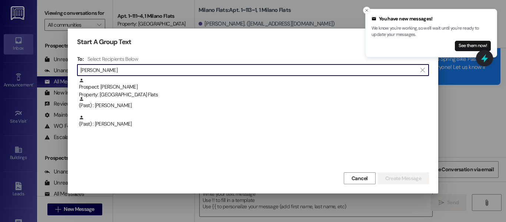
type input "[PERSON_NAME]"
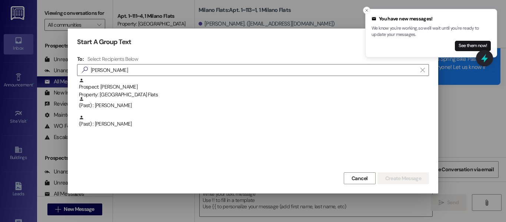
click at [130, 82] on div "Prospect: [PERSON_NAME] Property: [GEOGRAPHIC_DATA] Flats" at bounding box center [254, 88] width 350 height 21
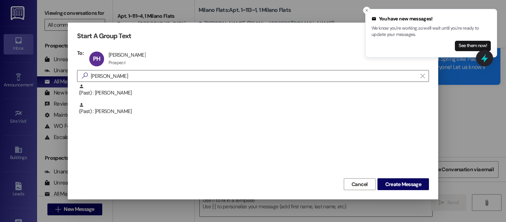
click at [380, 181] on button "Create Message" at bounding box center [404, 184] width 52 height 12
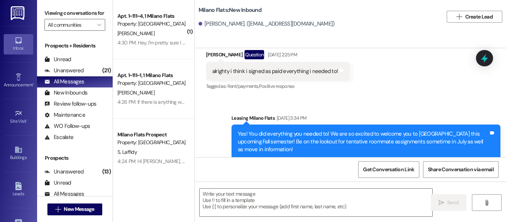
scroll to position [0, 0]
click at [265, 200] on textarea at bounding box center [316, 203] width 233 height 28
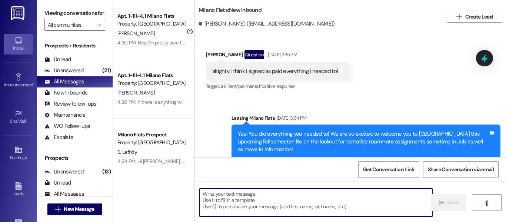
paste textarea "Hey [PERSON_NAME], this is [PERSON_NAME] with Milano Flats! I wanted to reach o…"
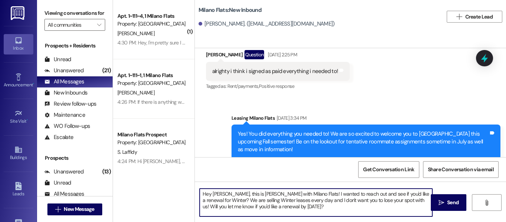
click at [230, 194] on textarea "Hey [PERSON_NAME], this is [PERSON_NAME] with Milano Flats! I wanted to reach o…" at bounding box center [316, 203] width 233 height 28
type textarea "Hey [PERSON_NAME], this is [PERSON_NAME] with Milano Flats! I wanted to reach o…"
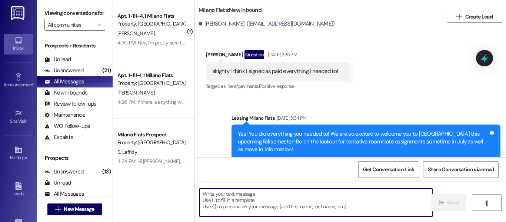
click at [91, 214] on button " New Message" at bounding box center [74, 210] width 55 height 12
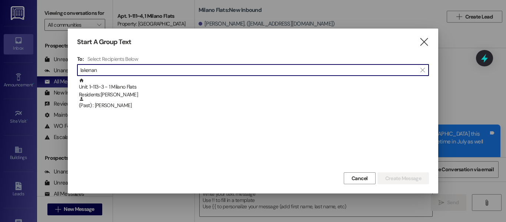
type input "lakenan"
click at [124, 91] on div "Residents: [PERSON_NAME]" at bounding box center [254, 95] width 350 height 8
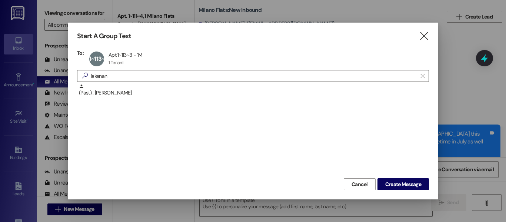
click at [404, 185] on span "Create Message" at bounding box center [404, 185] width 36 height 8
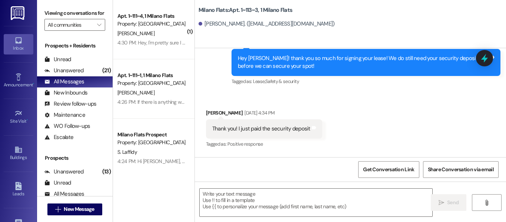
scroll to position [15996, 0]
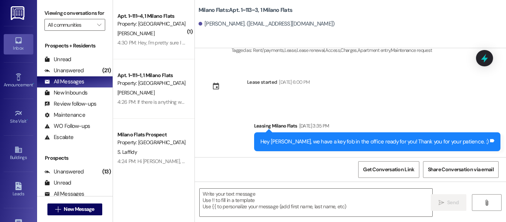
click at [237, 200] on textarea at bounding box center [316, 203] width 233 height 28
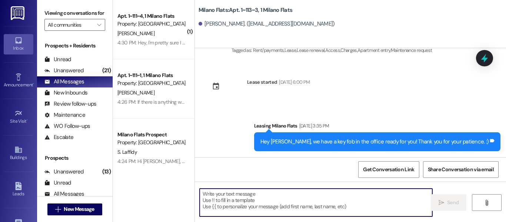
paste textarea "Hey [PERSON_NAME], this is [PERSON_NAME] with Milano Flats! I wanted to reach o…"
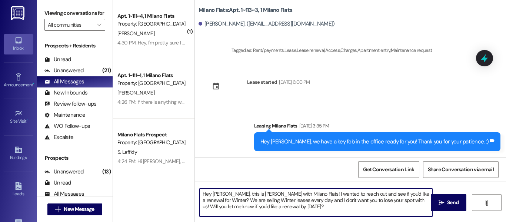
click at [219, 194] on textarea "Hey [PERSON_NAME], this is [PERSON_NAME] with Milano Flats! I wanted to reach o…" at bounding box center [316, 203] width 233 height 28
click at [224, 193] on textarea "Hey [PERSON_NAME], this is [PERSON_NAME] with Milano Flats! I wanted to reach o…" at bounding box center [316, 203] width 233 height 28
type textarea "Hey [PERSON_NAME], this is [PERSON_NAME] with Milano Flats! I wanted to reach o…"
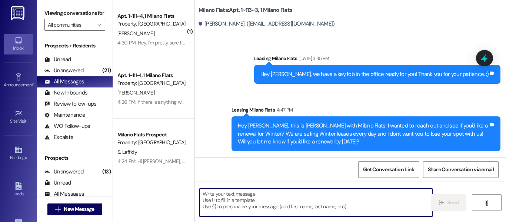
scroll to position [16063, 0]
click at [62, 211] on span "New Message" at bounding box center [78, 209] width 33 height 8
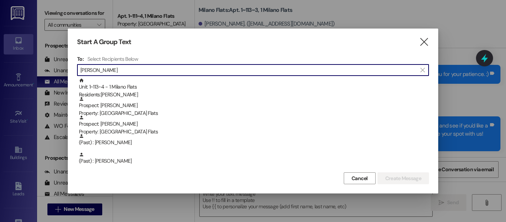
type input "[PERSON_NAME]"
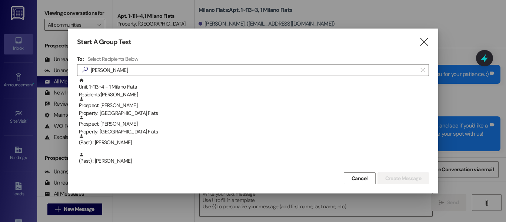
click at [106, 93] on div "Residents: [PERSON_NAME]" at bounding box center [254, 95] width 350 height 8
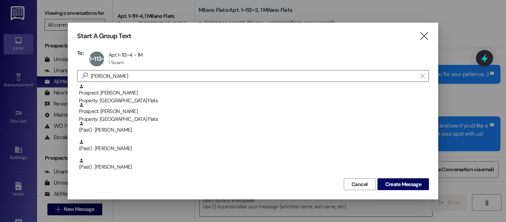
click at [393, 183] on span "Create Message" at bounding box center [404, 185] width 36 height 8
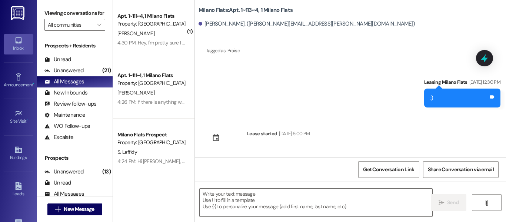
scroll to position [548, 0]
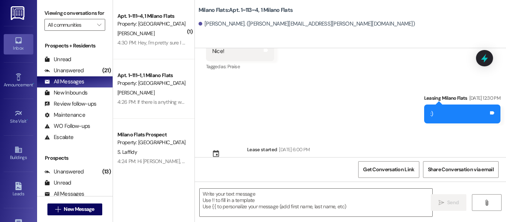
click at [206, 201] on textarea at bounding box center [316, 203] width 233 height 28
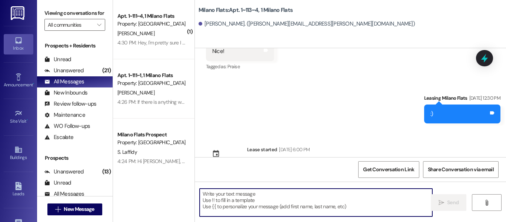
paste textarea "Hey [PERSON_NAME], this is [PERSON_NAME] with Milano Flats! I wanted to reach o…"
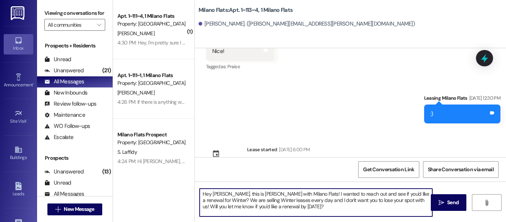
click at [226, 194] on textarea "Hey [PERSON_NAME], this is [PERSON_NAME] with Milano Flats! I wanted to reach o…" at bounding box center [316, 203] width 233 height 28
type textarea "Hey [PERSON_NAME], this is [PERSON_NAME] with Milano Flats! I wanted to reach o…"
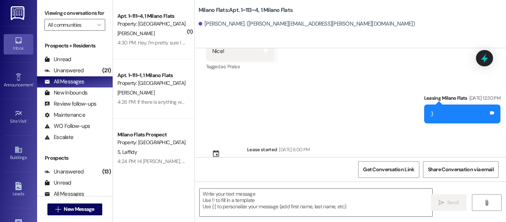
click at [96, 208] on button " New Message" at bounding box center [74, 210] width 55 height 12
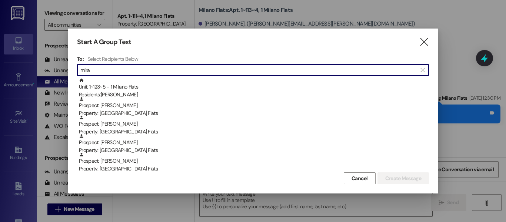
type input "mira"
click at [145, 110] on div "Property: [GEOGRAPHIC_DATA] Flats" at bounding box center [254, 113] width 350 height 8
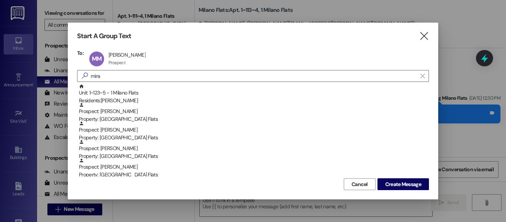
click at [413, 189] on button "Create Message" at bounding box center [404, 184] width 52 height 12
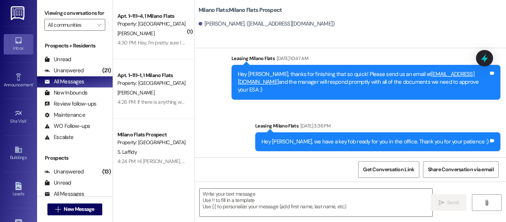
scroll to position [388, 0]
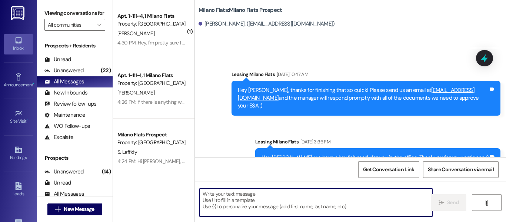
click at [244, 203] on textarea at bounding box center [316, 203] width 233 height 28
paste textarea "Hey [PERSON_NAME], this is [PERSON_NAME] with Milano Flats! I wanted to reach o…"
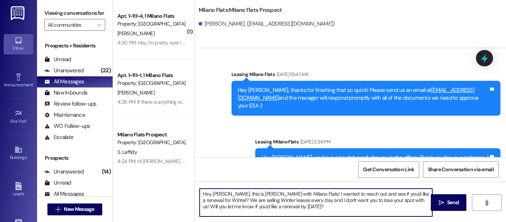
click at [226, 196] on textarea "Hey [PERSON_NAME], this is [PERSON_NAME] with Milano Flats! I wanted to reach o…" at bounding box center [316, 203] width 233 height 28
click at [227, 192] on textarea "Hey [PERSON_NAME], this is [PERSON_NAME] with Milano Flats! I wanted to reach o…" at bounding box center [316, 203] width 233 height 28
type textarea "Hey [PERSON_NAME], this is [PERSON_NAME] with Milano Flats! I wanted to reach o…"
click at [446, 205] on span "Send" at bounding box center [453, 203] width 14 height 8
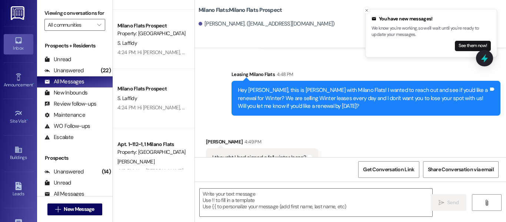
scroll to position [593, 0]
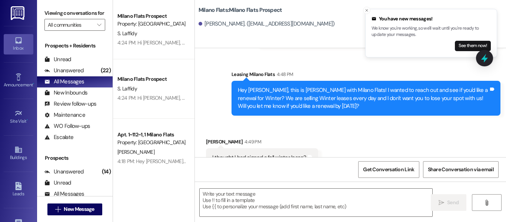
click at [75, 75] on div "Unanswered" at bounding box center [63, 71] width 39 height 8
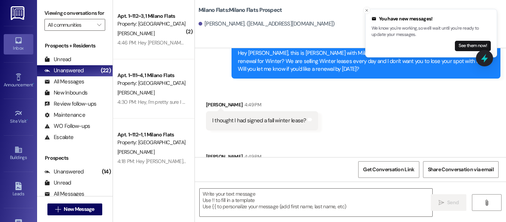
scroll to position [0, 0]
click at [154, 42] on div "4:46 PM: Hey [PERSON_NAME]! I thought that I had already signed a renewal when …" at bounding box center [241, 42] width 246 height 7
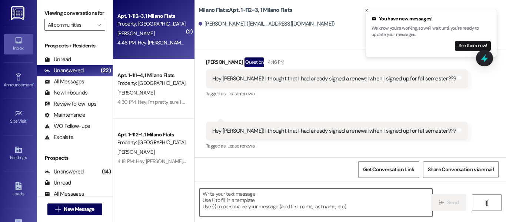
scroll to position [1452, 0]
click at [257, 189] on textarea at bounding box center [316, 203] width 233 height 28
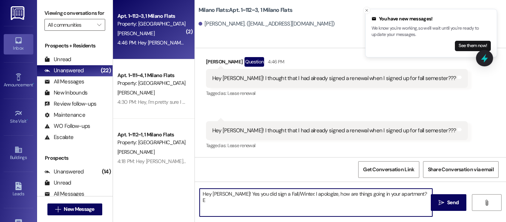
type textarea "Hey [PERSON_NAME]! Yes you did sign a Fall/Winter. I apologize, how are things …"
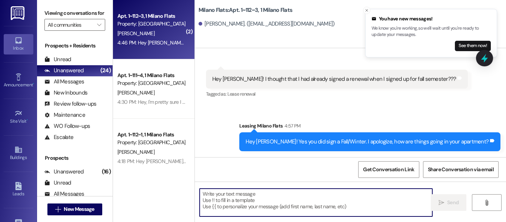
scroll to position [2, 0]
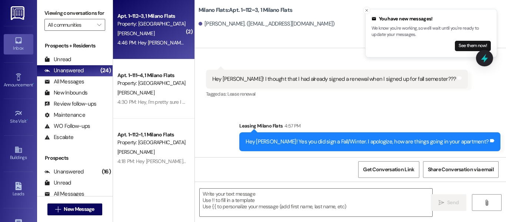
click at [81, 201] on div " New Message" at bounding box center [74, 209] width 55 height 19
click at [84, 204] on button " New Message" at bounding box center [74, 210] width 55 height 12
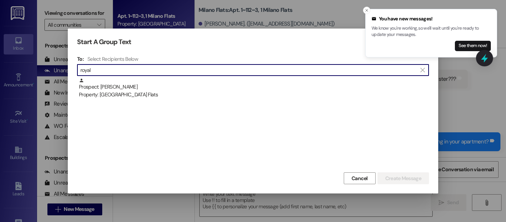
type input "royal"
click at [121, 96] on div "Property: [GEOGRAPHIC_DATA] Flats" at bounding box center [254, 95] width 350 height 8
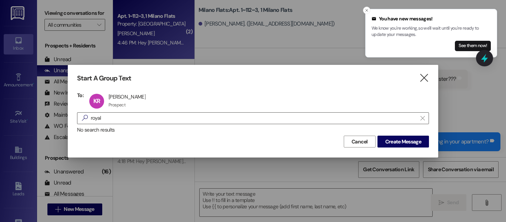
click at [391, 143] on span "Create Message" at bounding box center [404, 142] width 36 height 8
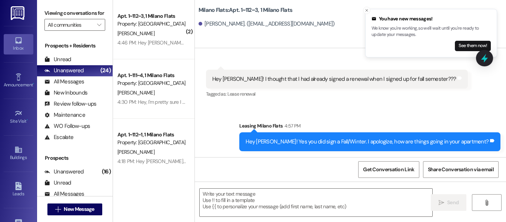
scroll to position [0, 0]
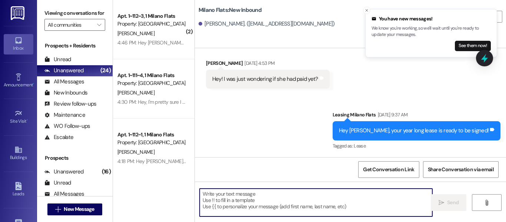
click at [247, 197] on textarea at bounding box center [316, 203] width 233 height 28
paste textarea "Hey [PERSON_NAME], this is [PERSON_NAME] with Milano Flats! I wanted to reach o…"
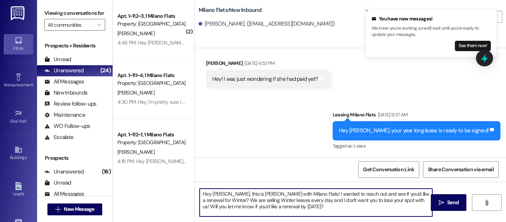
click at [227, 195] on textarea "Hey [PERSON_NAME], this is [PERSON_NAME] with Milano Flats! I wanted to reach o…" at bounding box center [316, 203] width 233 height 28
type textarea "Hey [PERSON_NAME], this is [PERSON_NAME] with Milano Flats! I wanted to reach o…"
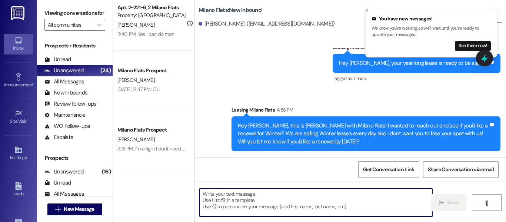
scroll to position [2, 0]
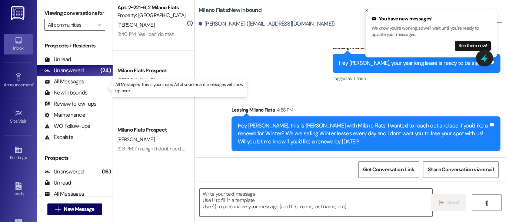
click at [84, 85] on div "All Messages (undefined)" at bounding box center [75, 81] width 76 height 11
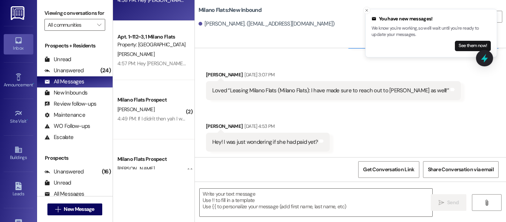
scroll to position [74, 0]
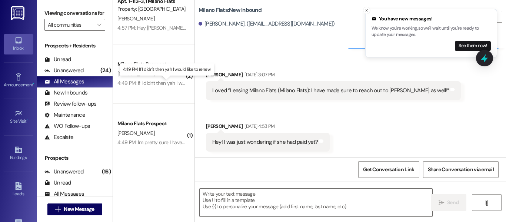
click at [153, 85] on div "4:49 PM: If I didn't then yah I would like to renew! 4:49 PM: If I didn't then …" at bounding box center [169, 83] width 103 height 7
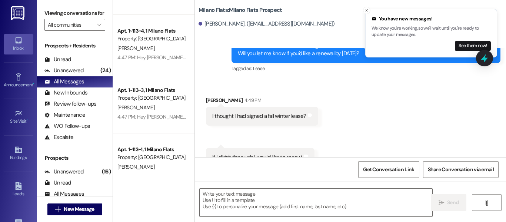
scroll to position [0, 0]
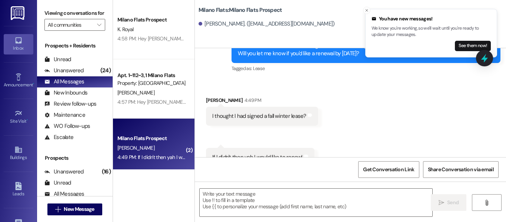
click at [67, 209] on span "New Message" at bounding box center [79, 209] width 30 height 8
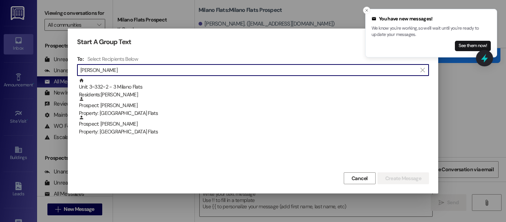
type input "[PERSON_NAME]"
click at [147, 86] on div "Unit: 3~332~2 - 3 Milano Flats Residents: [PERSON_NAME]" at bounding box center [254, 88] width 350 height 21
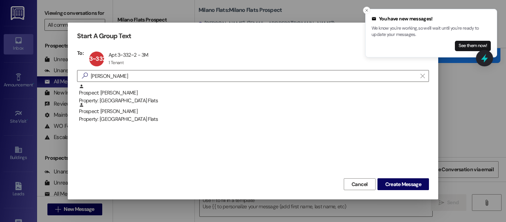
click at [394, 188] on span "Create Message" at bounding box center [404, 185] width 36 height 8
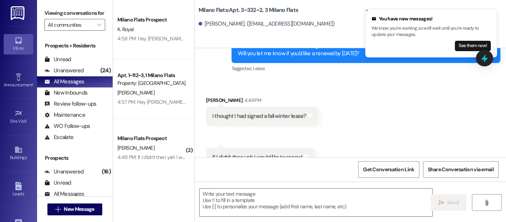
scroll to position [122, 0]
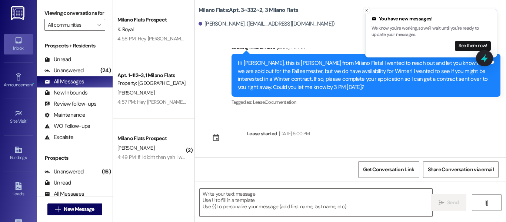
click at [278, 190] on textarea at bounding box center [316, 203] width 233 height 28
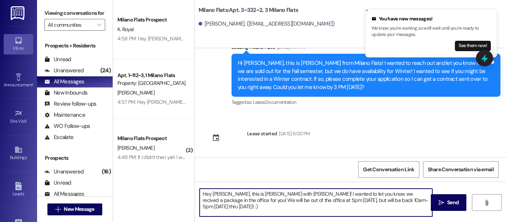
click at [341, 191] on textarea "Hey [PERSON_NAME], this is [PERSON_NAME] with [PERSON_NAME]! I wanted to let yo…" at bounding box center [316, 203] width 233 height 28
click at [407, 202] on textarea "Hey [PERSON_NAME], this is [PERSON_NAME] with [PERSON_NAME]! I wanted to let yo…" at bounding box center [316, 203] width 233 height 28
type textarea "Hey [PERSON_NAME], this is [PERSON_NAME] with [PERSON_NAME]! I wanted to let yo…"
click at [449, 204] on span "Send" at bounding box center [452, 203] width 11 height 8
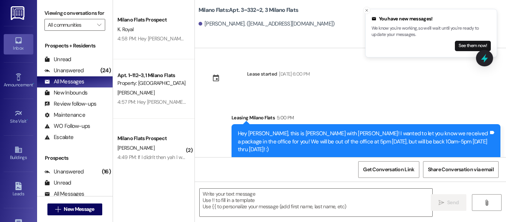
scroll to position [2, 0]
click at [74, 206] on span "New Message" at bounding box center [79, 209] width 30 height 8
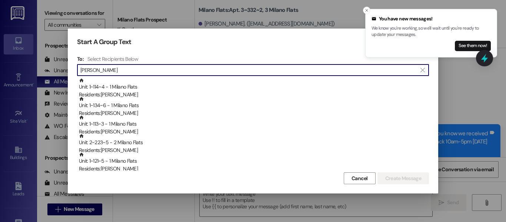
type input "[PERSON_NAME]"
click at [134, 105] on div "Unit: 1~134~6 - 1 Milano Flats Residents: [PERSON_NAME]" at bounding box center [254, 106] width 350 height 21
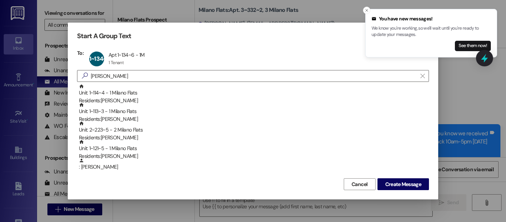
click at [414, 184] on span "Create Message" at bounding box center [404, 185] width 36 height 8
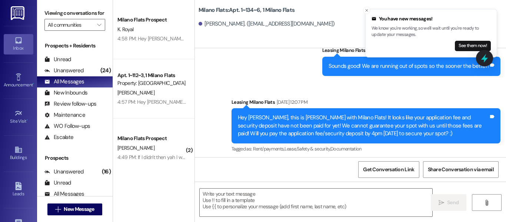
scroll to position [0, 0]
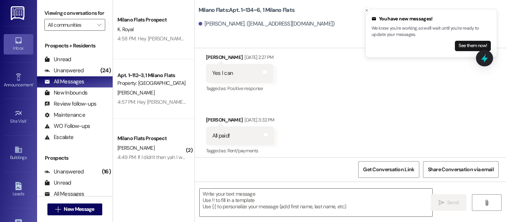
click at [311, 204] on textarea at bounding box center [316, 203] width 233 height 28
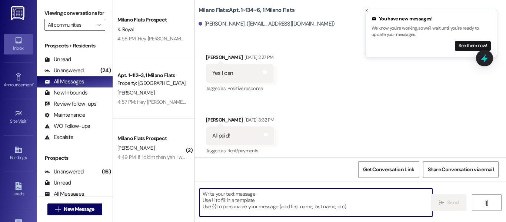
scroll to position [309, 0]
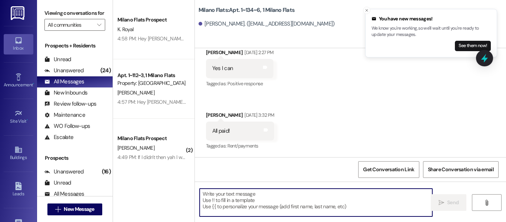
paste textarea "Hey [PERSON_NAME], this is [PERSON_NAME] with [PERSON_NAME]! I wanted to let yo…"
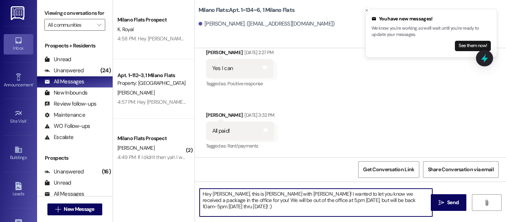
click at [219, 195] on textarea "Hey [PERSON_NAME], this is [PERSON_NAME] with [PERSON_NAME]! I wanted to let yo…" at bounding box center [316, 203] width 233 height 28
type textarea "Hey [PERSON_NAME], this is [PERSON_NAME] with [PERSON_NAME]! I wanted to let yo…"
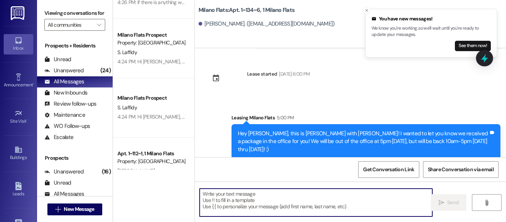
scroll to position [593, 0]
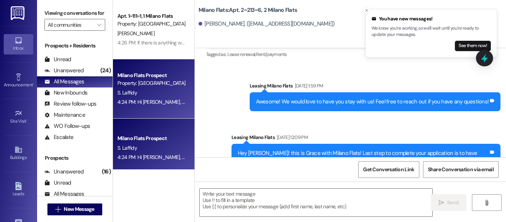
scroll to position [8849, 0]
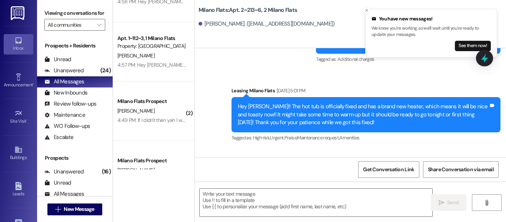
click at [165, 48] on div "Property: [GEOGRAPHIC_DATA] Flats" at bounding box center [152, 46] width 69 height 8
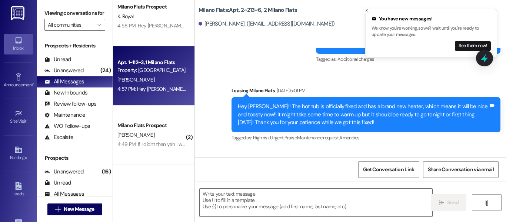
scroll to position [0, 0]
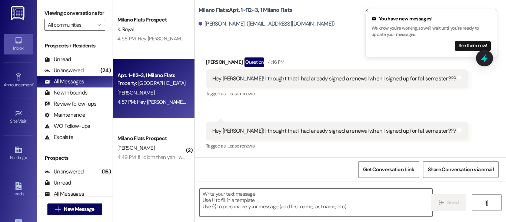
click at [157, 32] on div "K. Royal" at bounding box center [152, 29] width 70 height 9
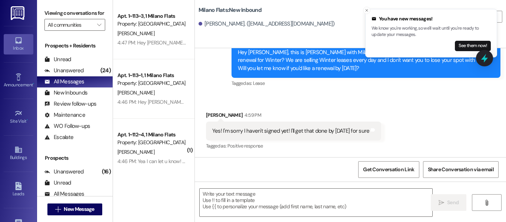
scroll to position [445, 0]
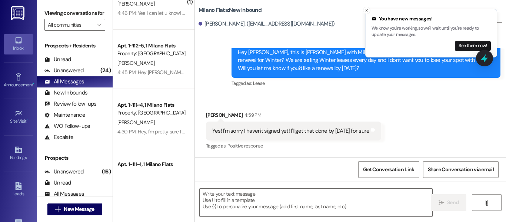
click at [79, 204] on button " New Message" at bounding box center [74, 210] width 55 height 12
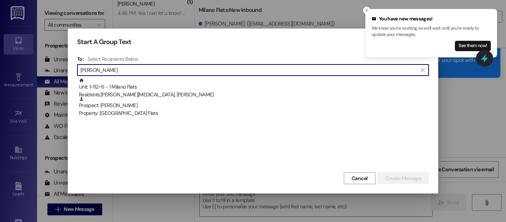
type input "[PERSON_NAME]"
click at [113, 116] on div "Property: [GEOGRAPHIC_DATA] Flats" at bounding box center [254, 113] width 350 height 8
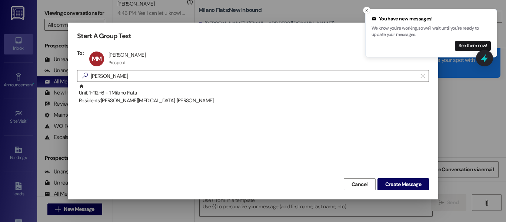
click at [413, 185] on span "Create Message" at bounding box center [404, 185] width 36 height 8
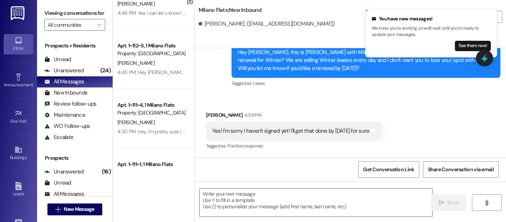
scroll to position [128, 0]
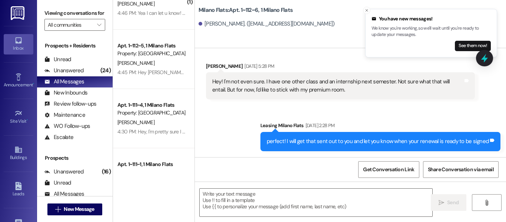
click at [367, 10] on icon "Close toast" at bounding box center [367, 10] width 4 height 4
